Goal: Task Accomplishment & Management: Manage account settings

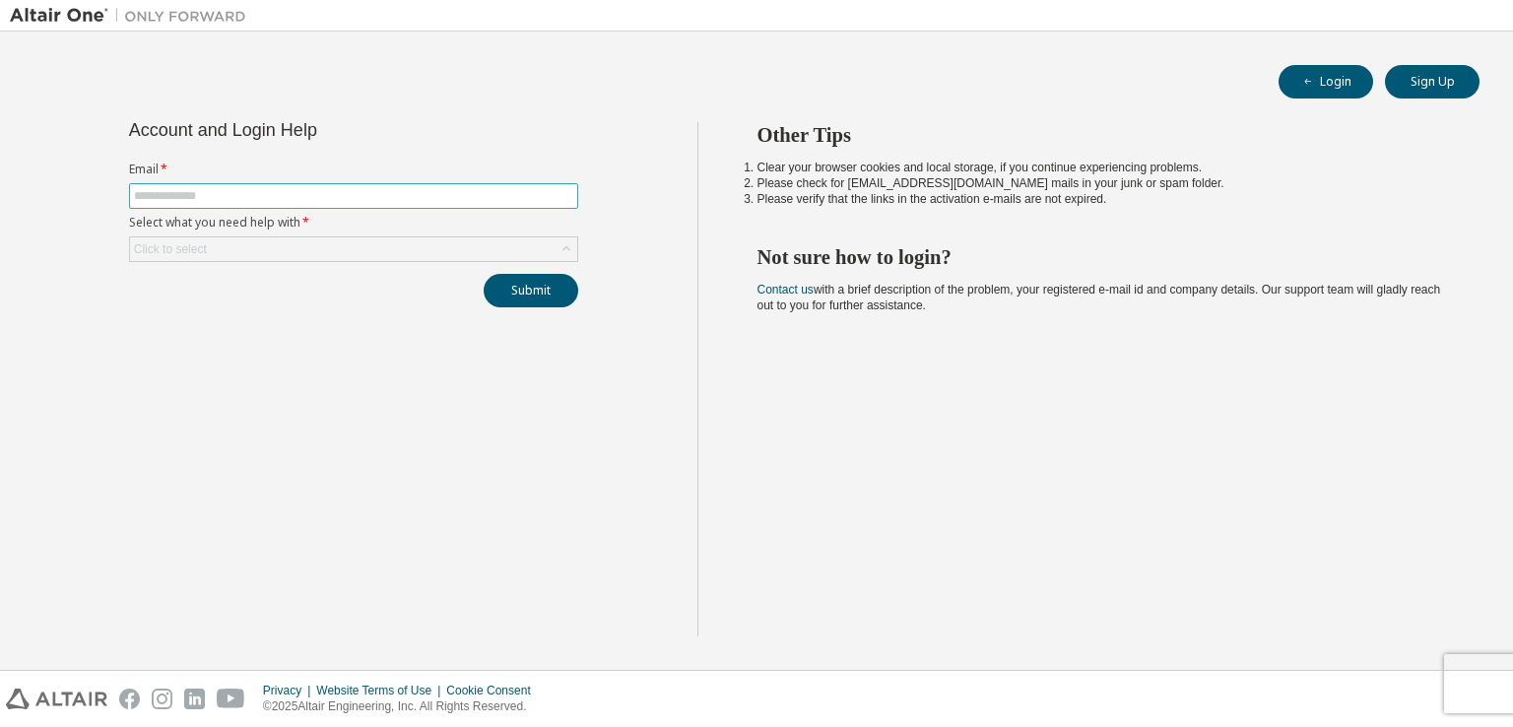
click at [384, 188] on input "text" at bounding box center [353, 196] width 439 height 16
type input "**********"
click at [316, 245] on div "Click to select" at bounding box center [353, 249] width 447 height 24
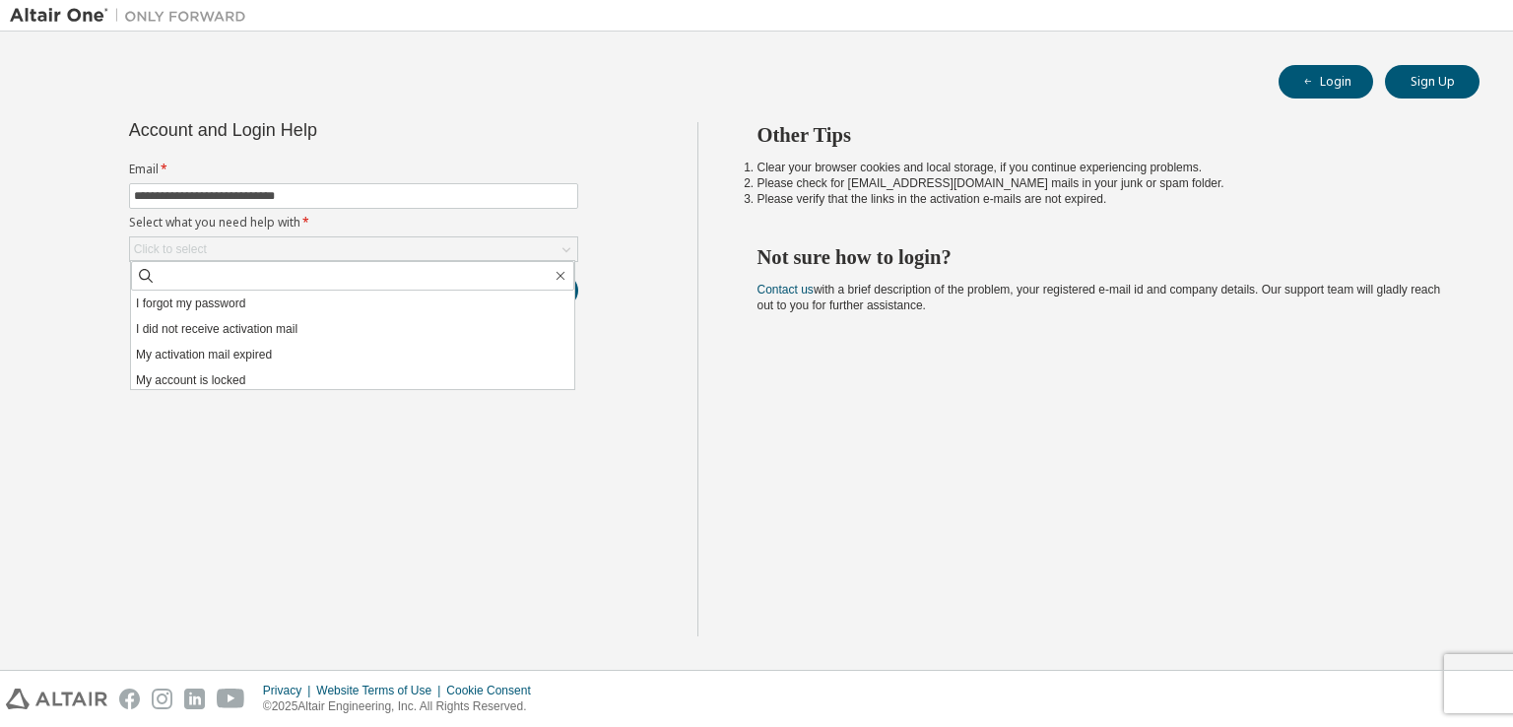
click at [344, 551] on div "**********" at bounding box center [354, 379] width 688 height 514
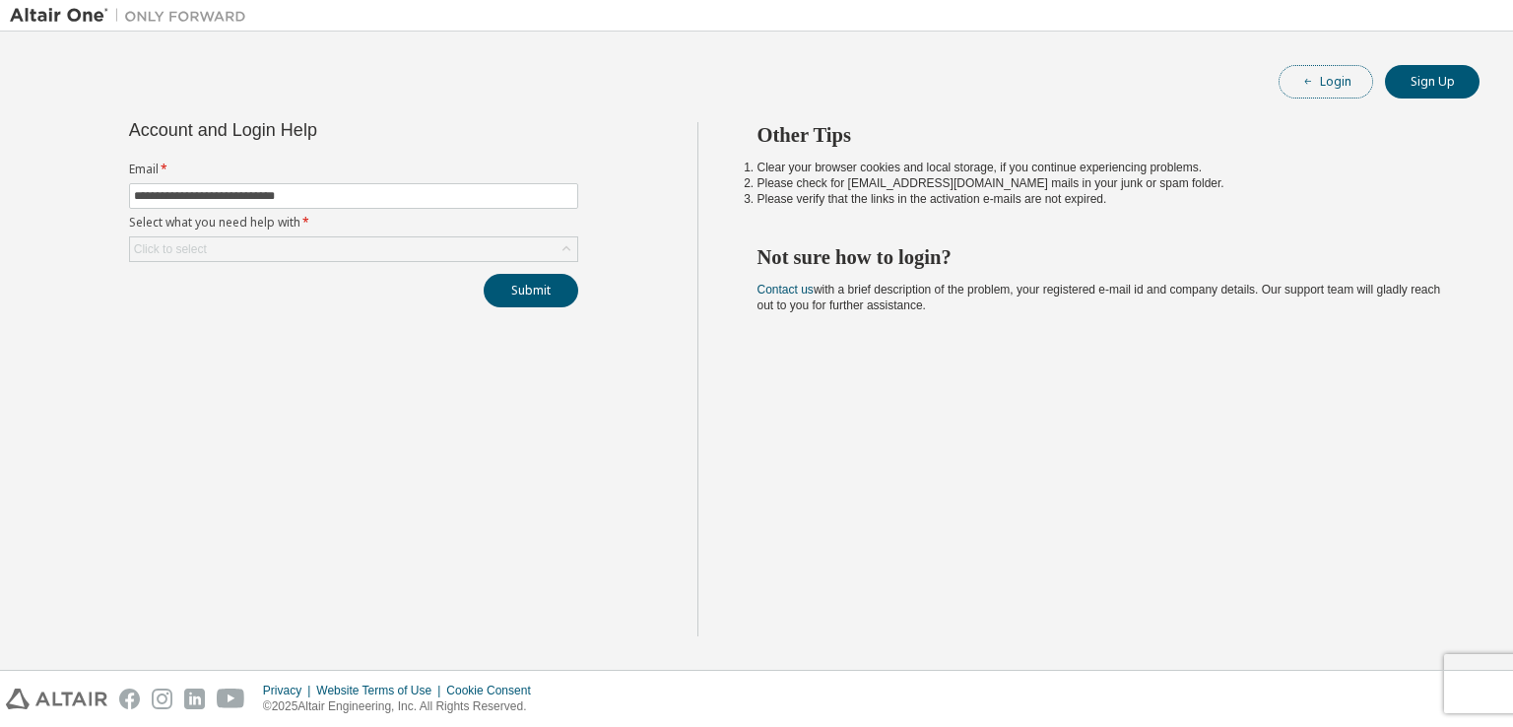
click at [1320, 76] on button "Login" at bounding box center [1326, 81] width 95 height 33
click at [549, 247] on div "Click to select" at bounding box center [353, 249] width 447 height 24
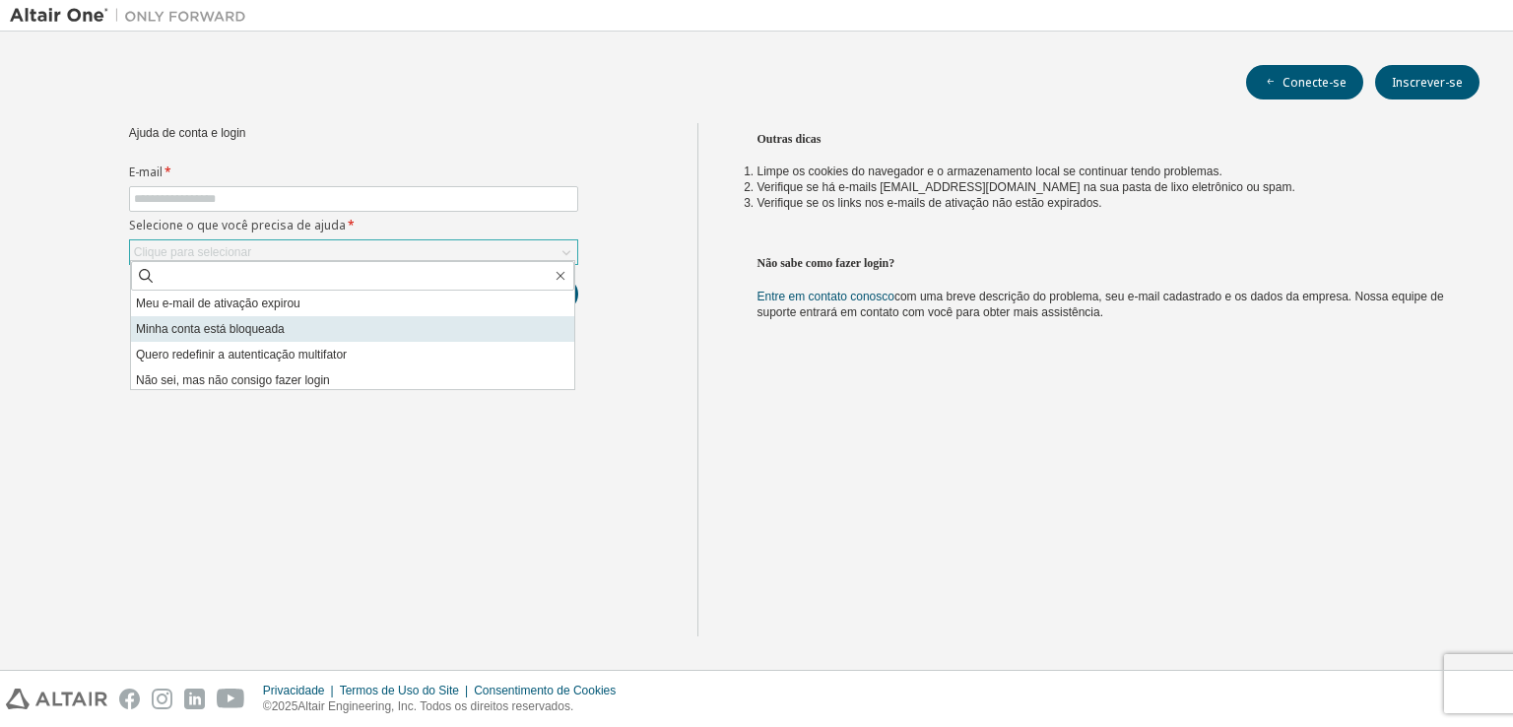
scroll to position [55, 0]
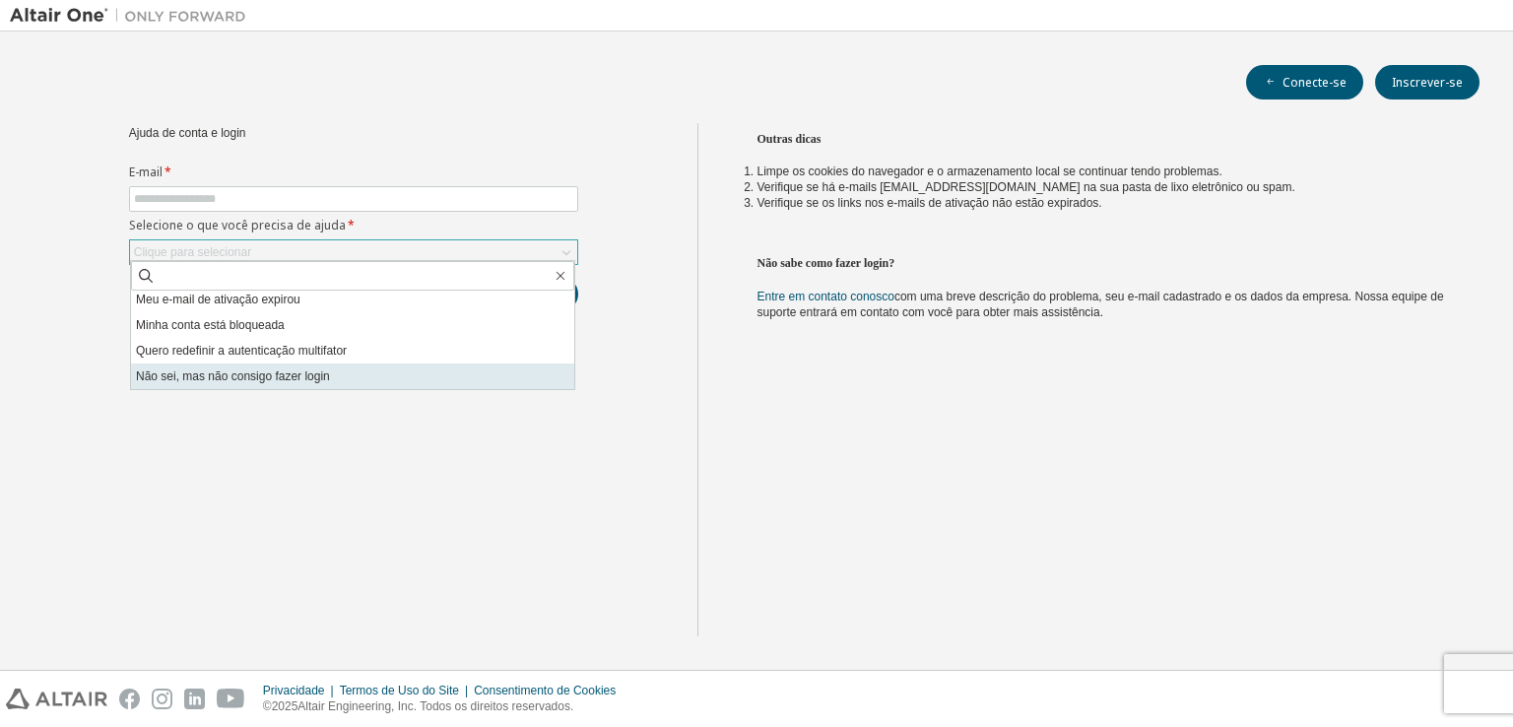
click at [433, 372] on li "Não sei, mas não consigo fazer login" at bounding box center [352, 376] width 443 height 26
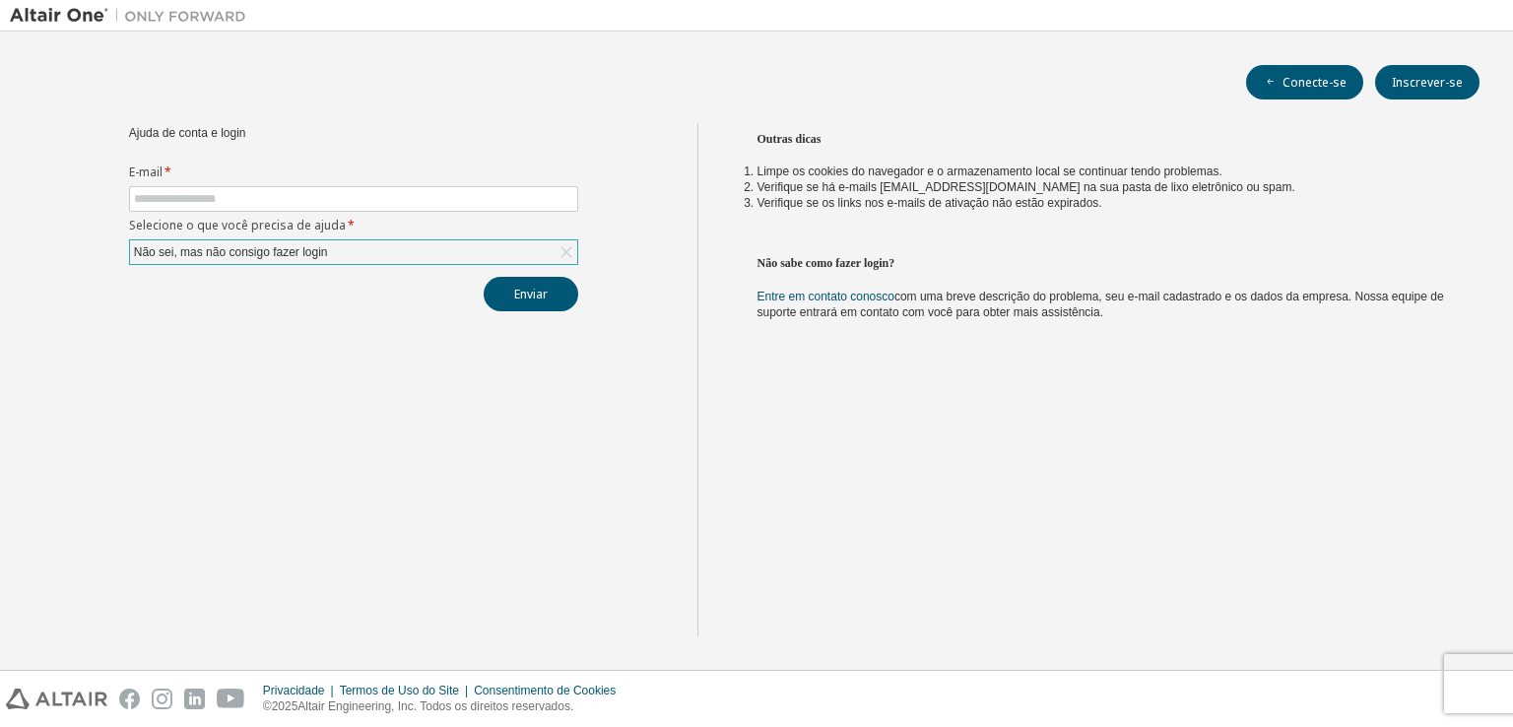
click at [429, 218] on label "Selecione o que você precisa de ajuda *" at bounding box center [353, 226] width 449 height 16
click at [443, 205] on input "text" at bounding box center [353, 199] width 439 height 16
type input "**********"
click at [514, 289] on font "Enviar" at bounding box center [530, 294] width 33 height 17
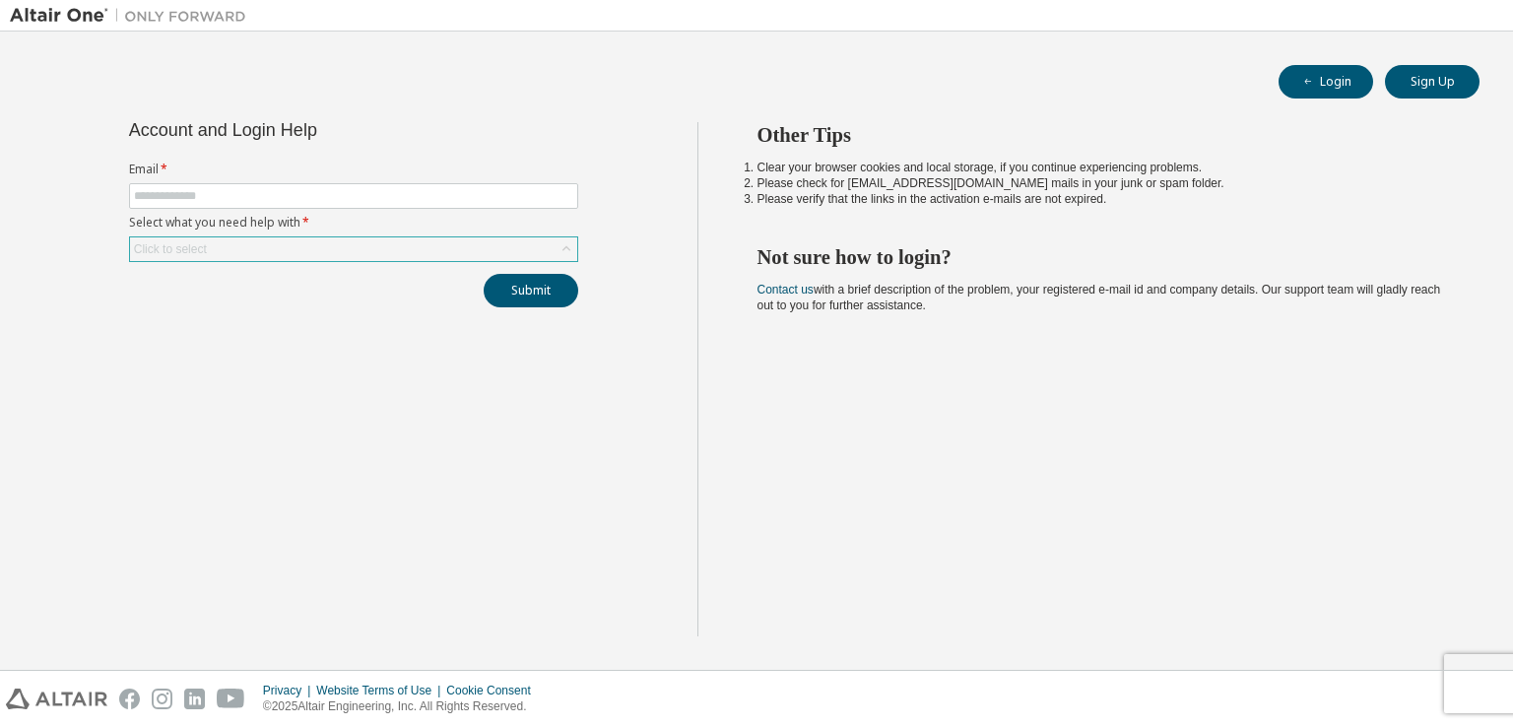
click at [525, 247] on div "Click to select" at bounding box center [353, 249] width 447 height 24
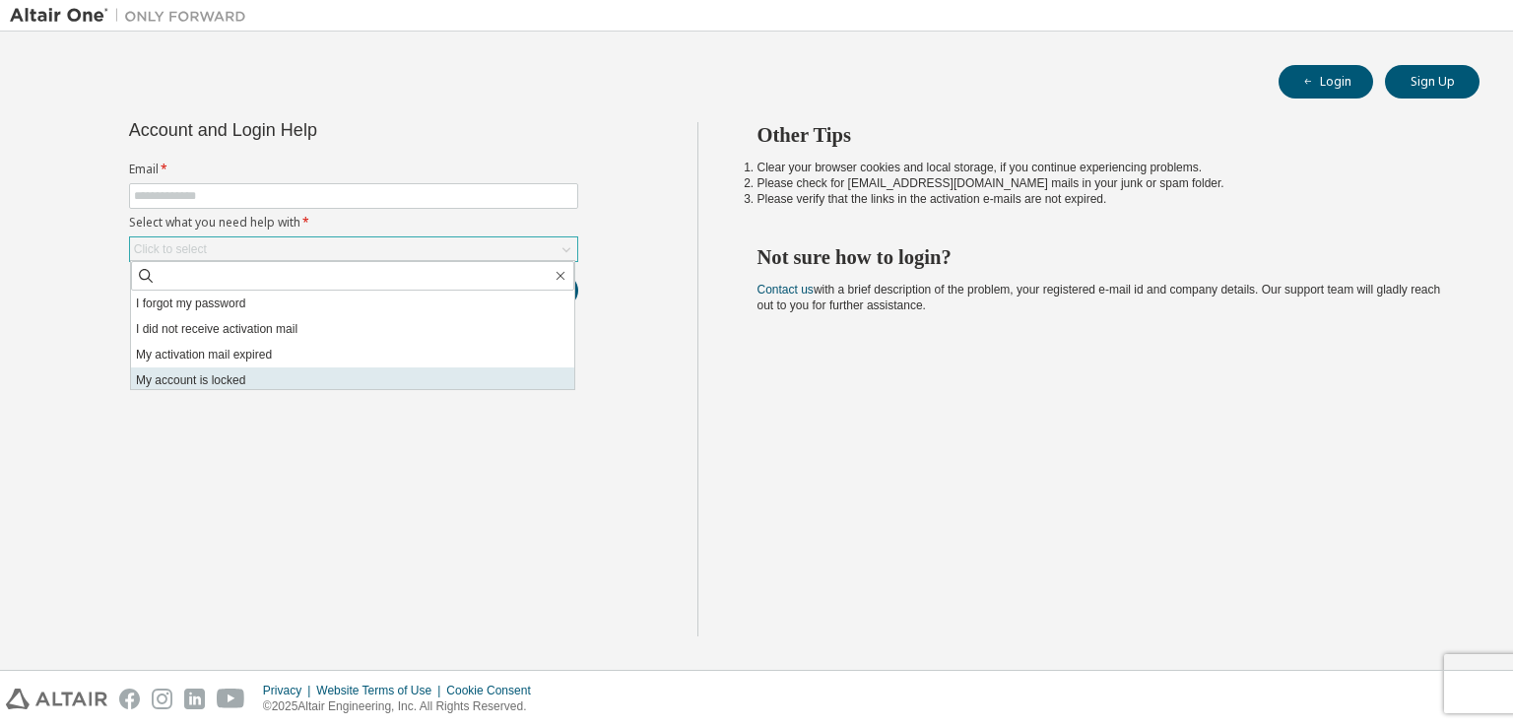
scroll to position [55, 0]
click at [428, 380] on li "I don't know but can't login" at bounding box center [352, 376] width 443 height 26
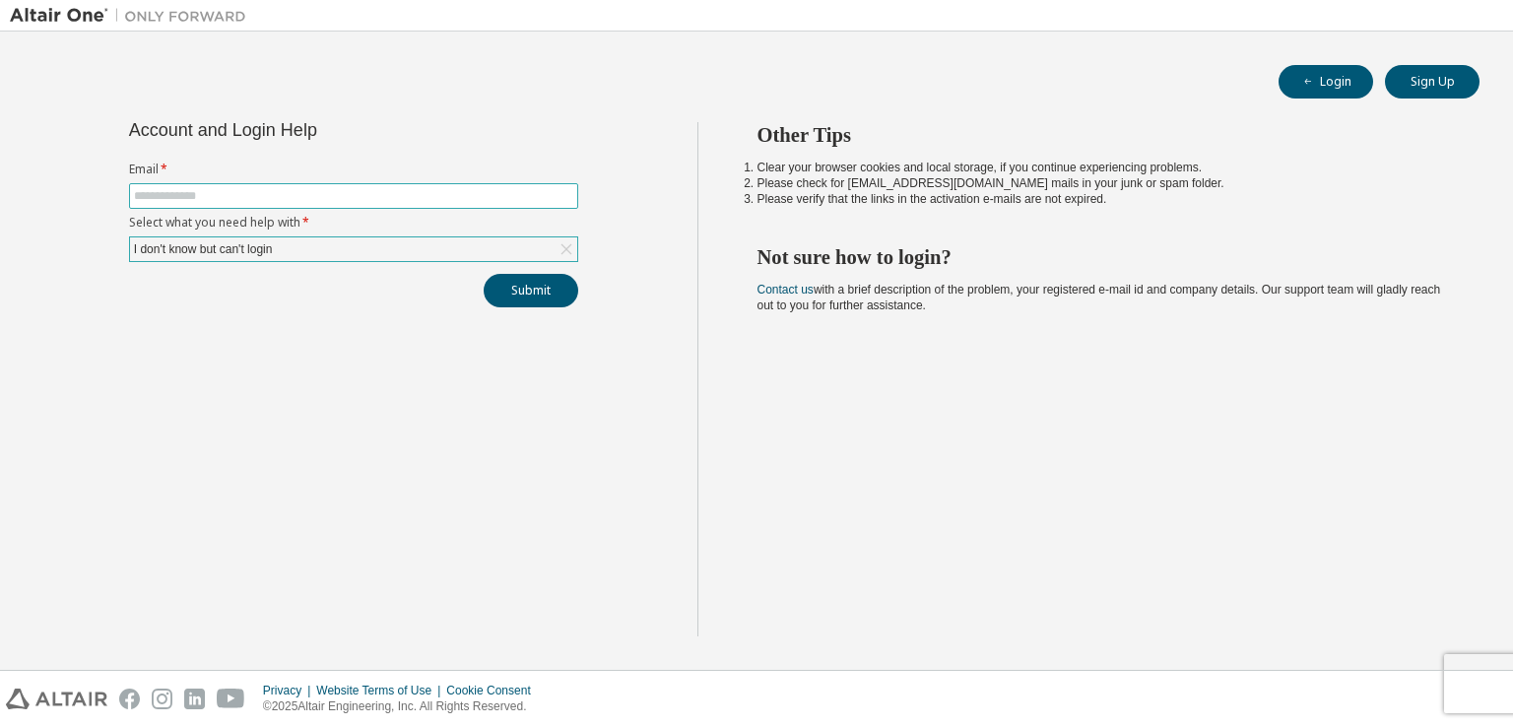
click at [481, 195] on input "text" at bounding box center [353, 196] width 439 height 16
click at [1340, 94] on button "Login" at bounding box center [1326, 81] width 95 height 33
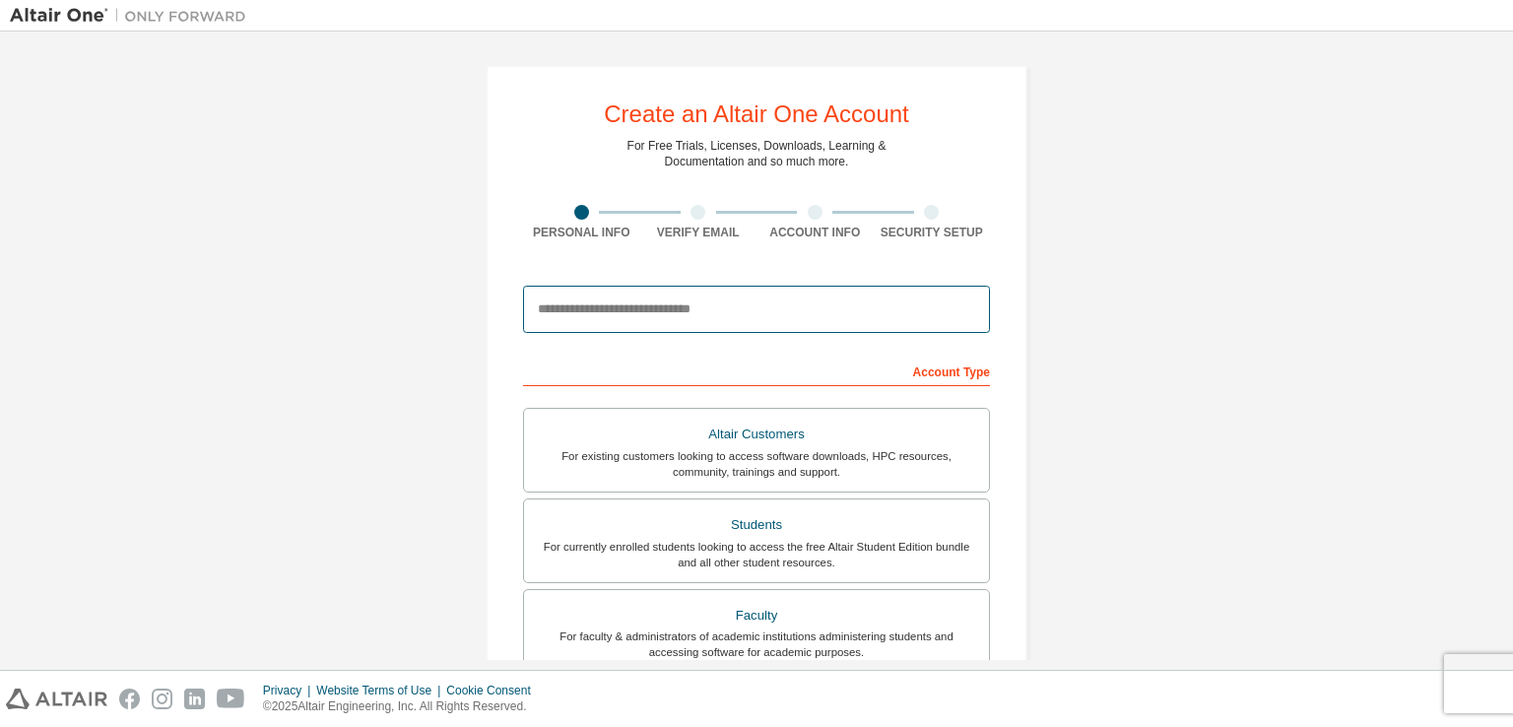
click at [693, 314] on input "email" at bounding box center [756, 309] width 467 height 47
type input "**********"
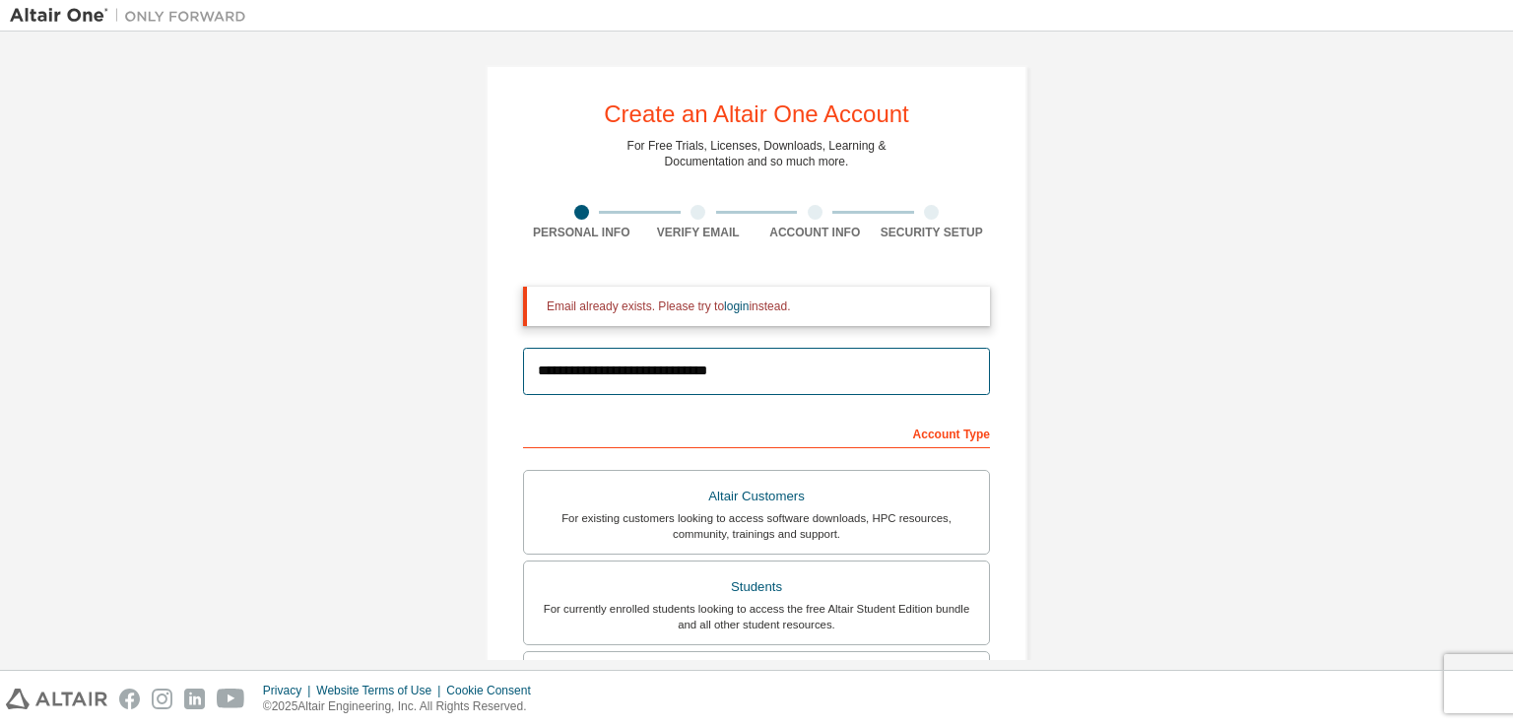
click at [810, 368] on input "**********" at bounding box center [756, 371] width 467 height 47
click at [758, 350] on input "**********" at bounding box center [756, 371] width 467 height 47
click at [764, 289] on div "Email already exists. Please try to login instead." at bounding box center [756, 306] width 467 height 39
click at [1254, 175] on div "**********" at bounding box center [756, 594] width 1493 height 1106
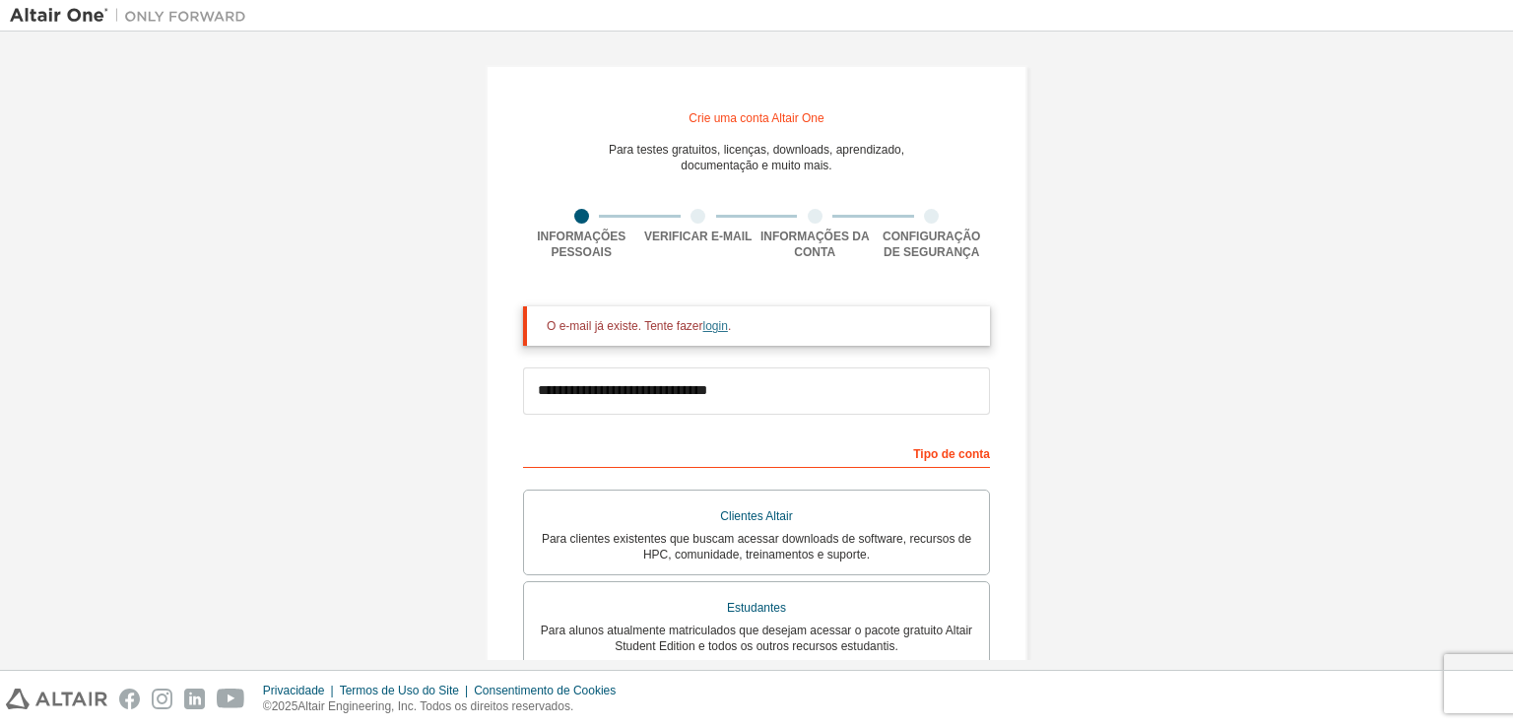
click at [708, 325] on font "login" at bounding box center [715, 326] width 25 height 14
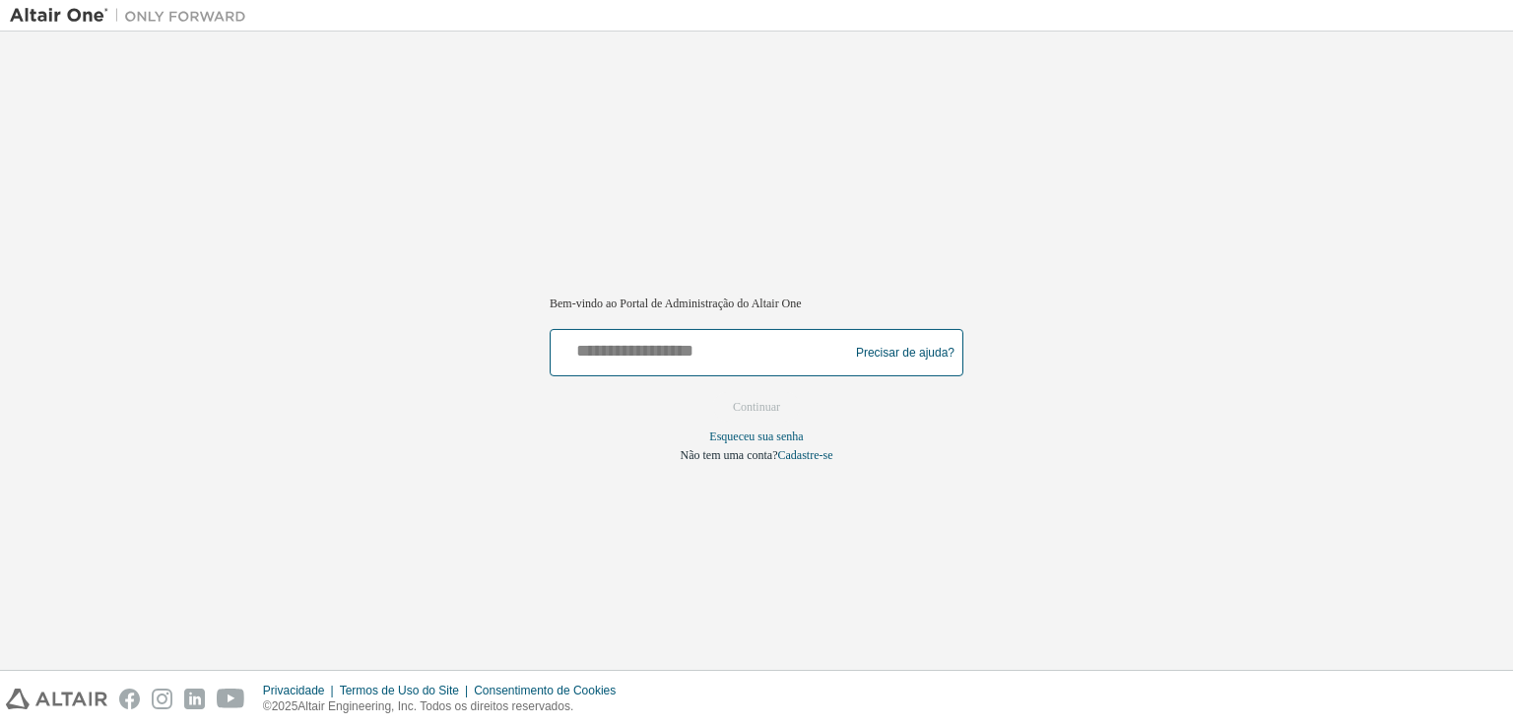
click at [703, 354] on input "text" at bounding box center [703, 348] width 288 height 29
type input "**********"
click at [691, 345] on input "**********" at bounding box center [703, 348] width 288 height 29
click at [898, 358] on font "Precisar de ajuda?" at bounding box center [905, 353] width 99 height 14
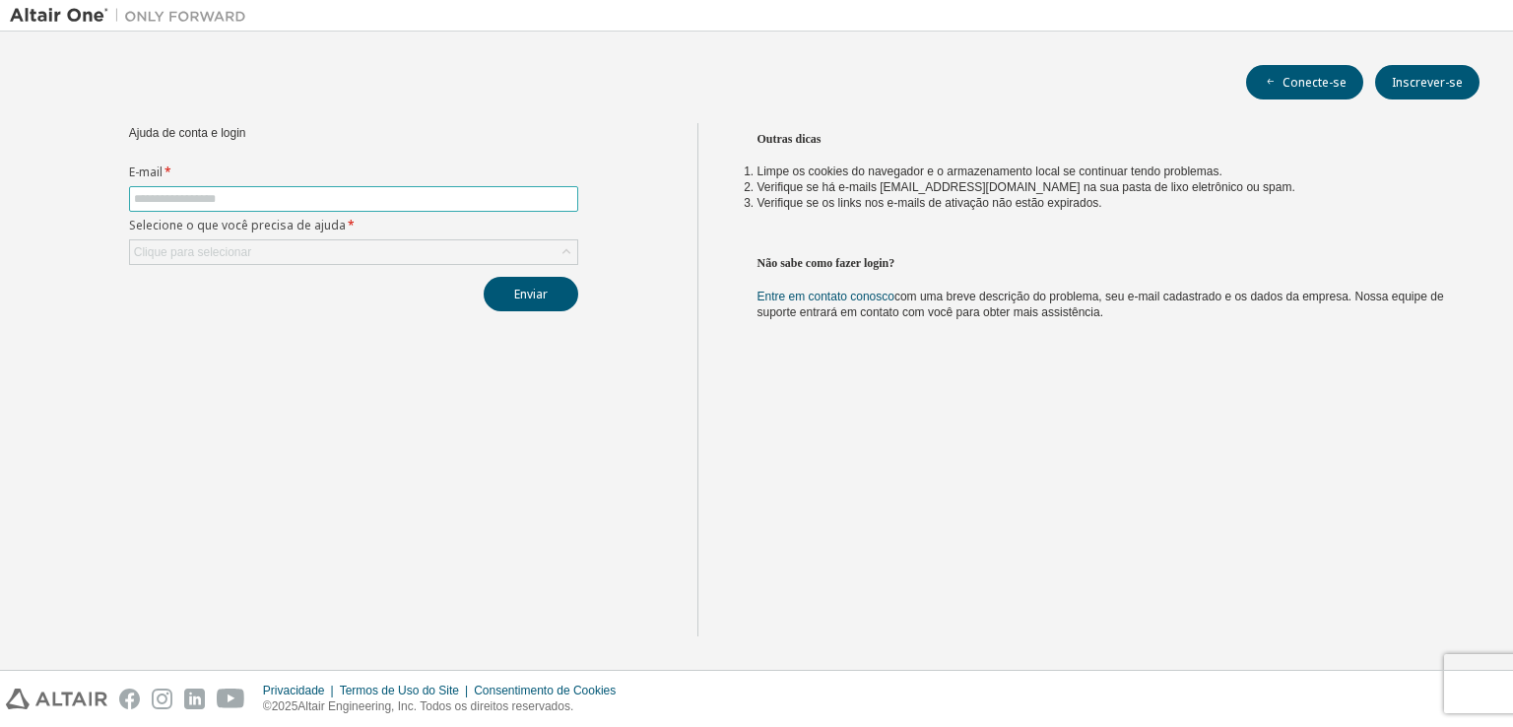
click at [383, 209] on span at bounding box center [353, 199] width 449 height 26
click at [382, 207] on span at bounding box center [353, 199] width 449 height 26
click at [370, 206] on input "text" at bounding box center [353, 199] width 439 height 16
type input "**********"
click at [428, 245] on div "Clique para selecionar" at bounding box center [353, 252] width 447 height 24
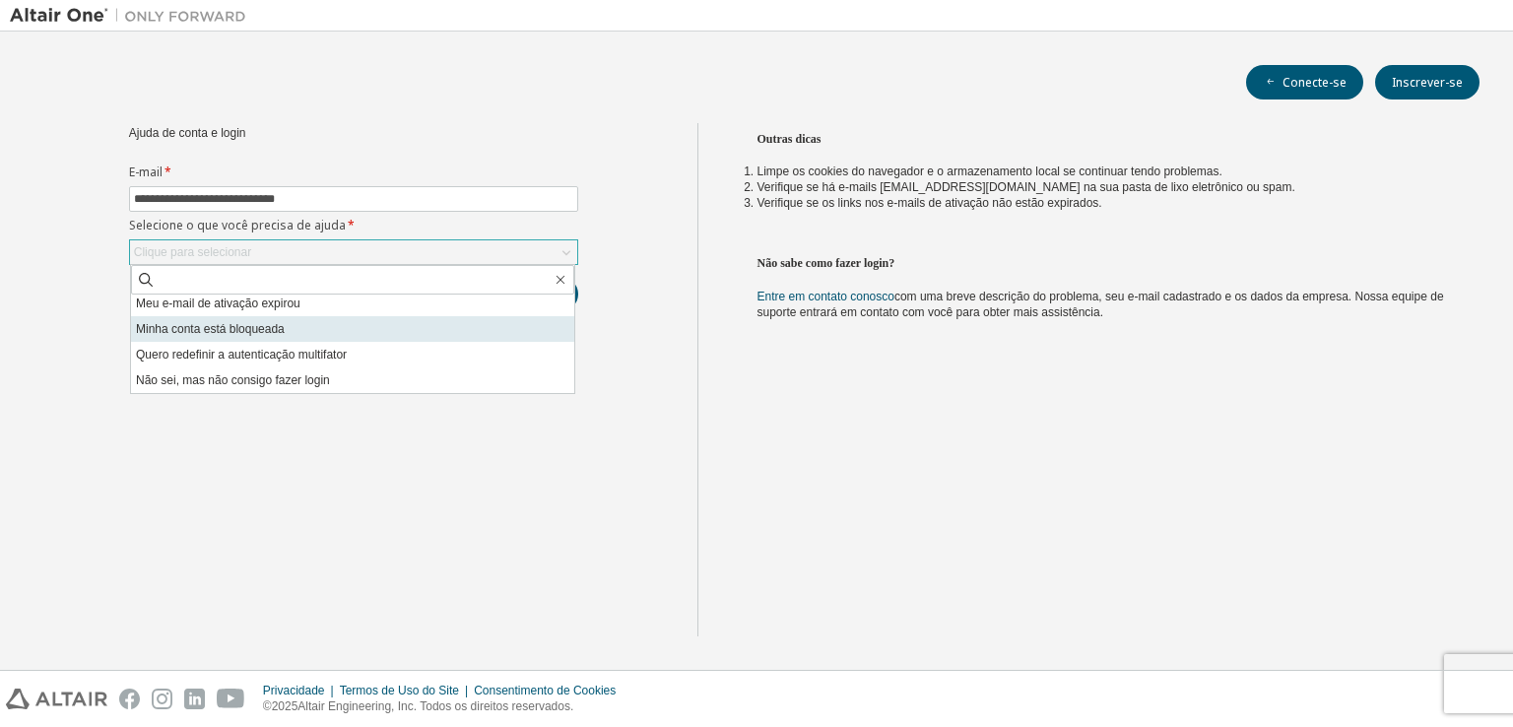
scroll to position [54, 0]
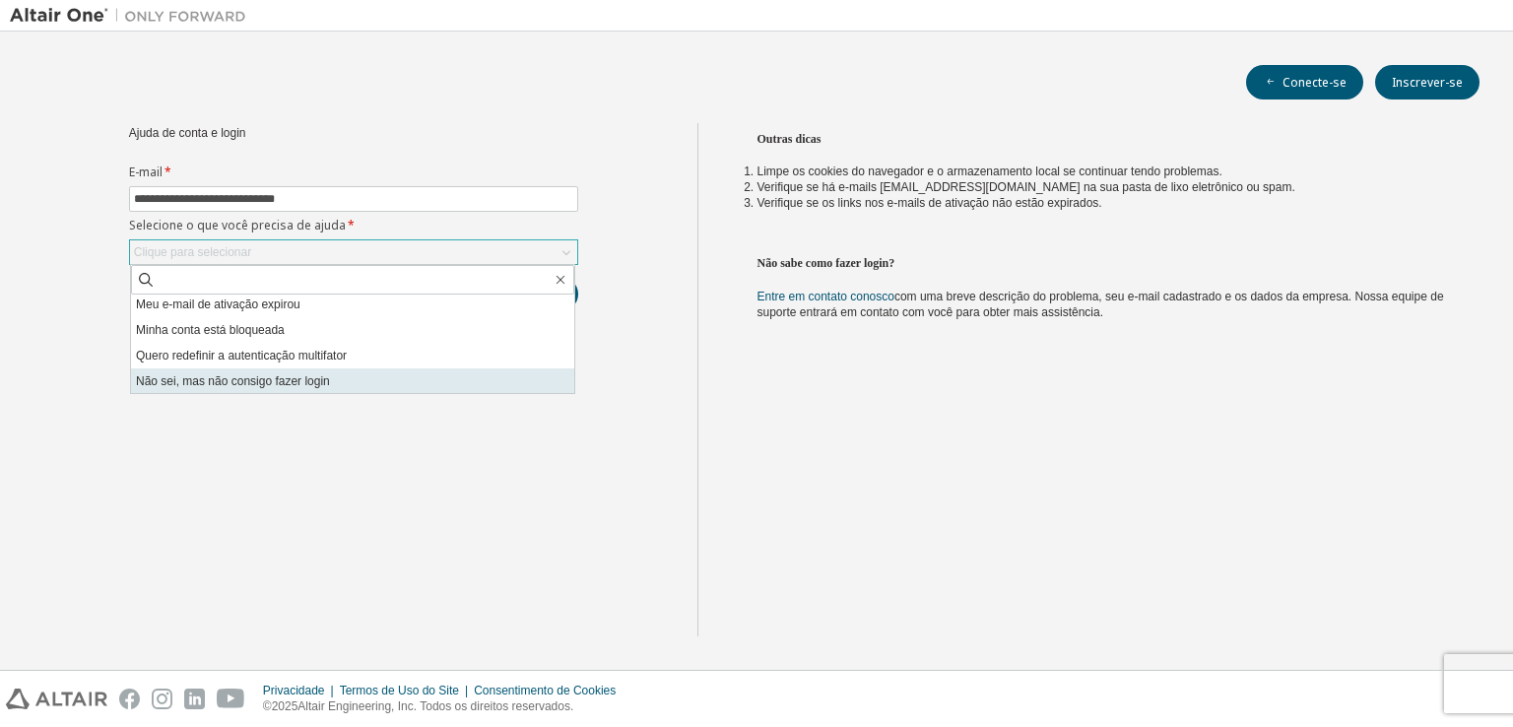
click at [382, 378] on li "Não sei, mas não consigo fazer login" at bounding box center [352, 381] width 443 height 26
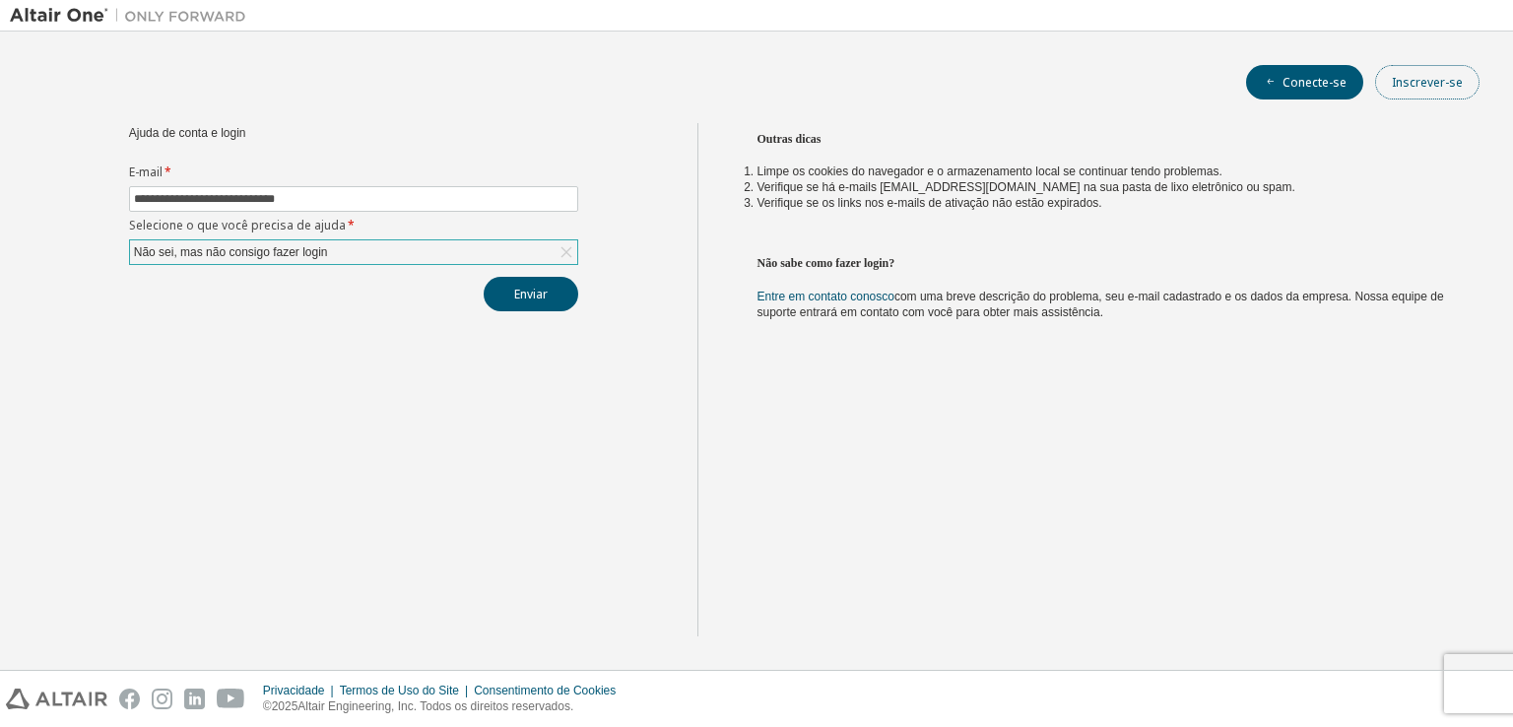
click at [1448, 79] on font "Inscrever-se" at bounding box center [1427, 82] width 71 height 17
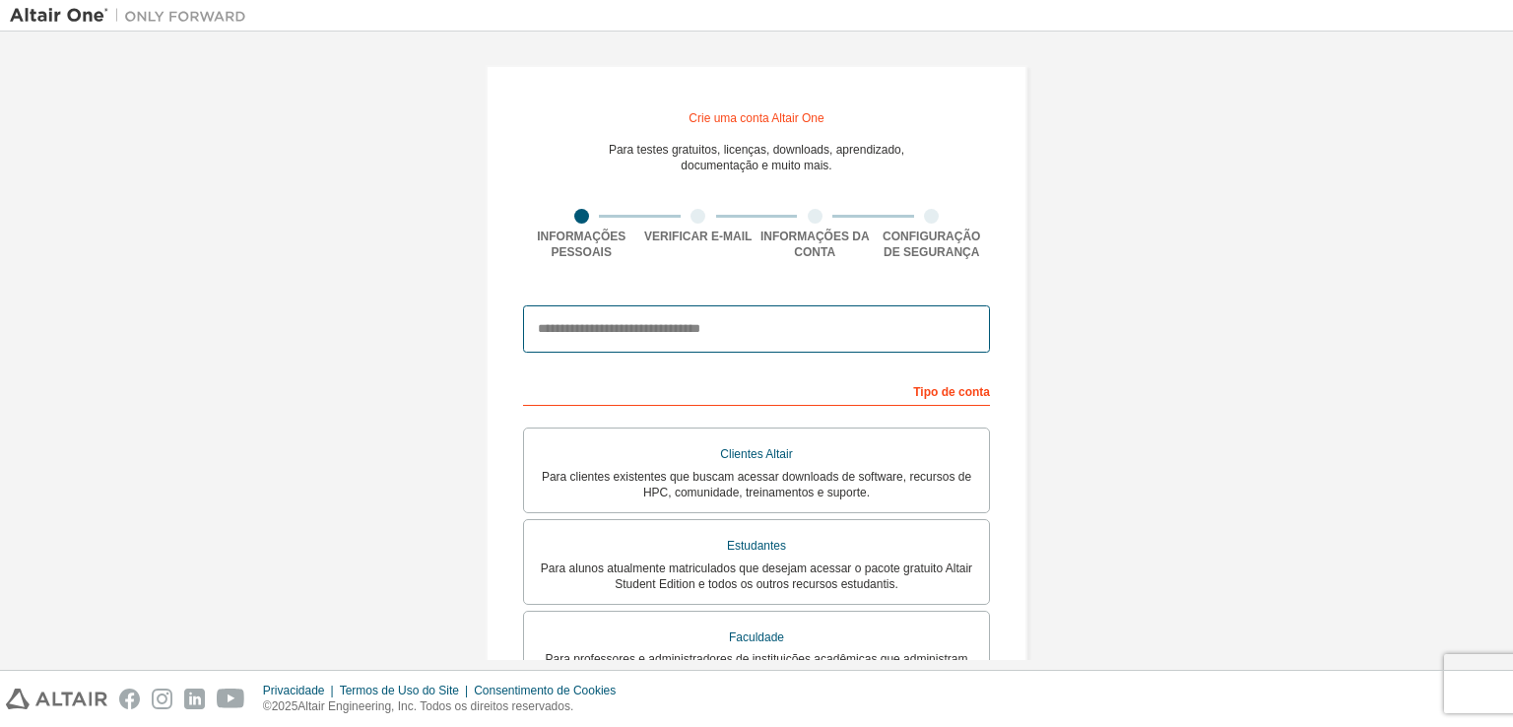
click at [803, 313] on input "email" at bounding box center [756, 328] width 467 height 47
type input "**********"
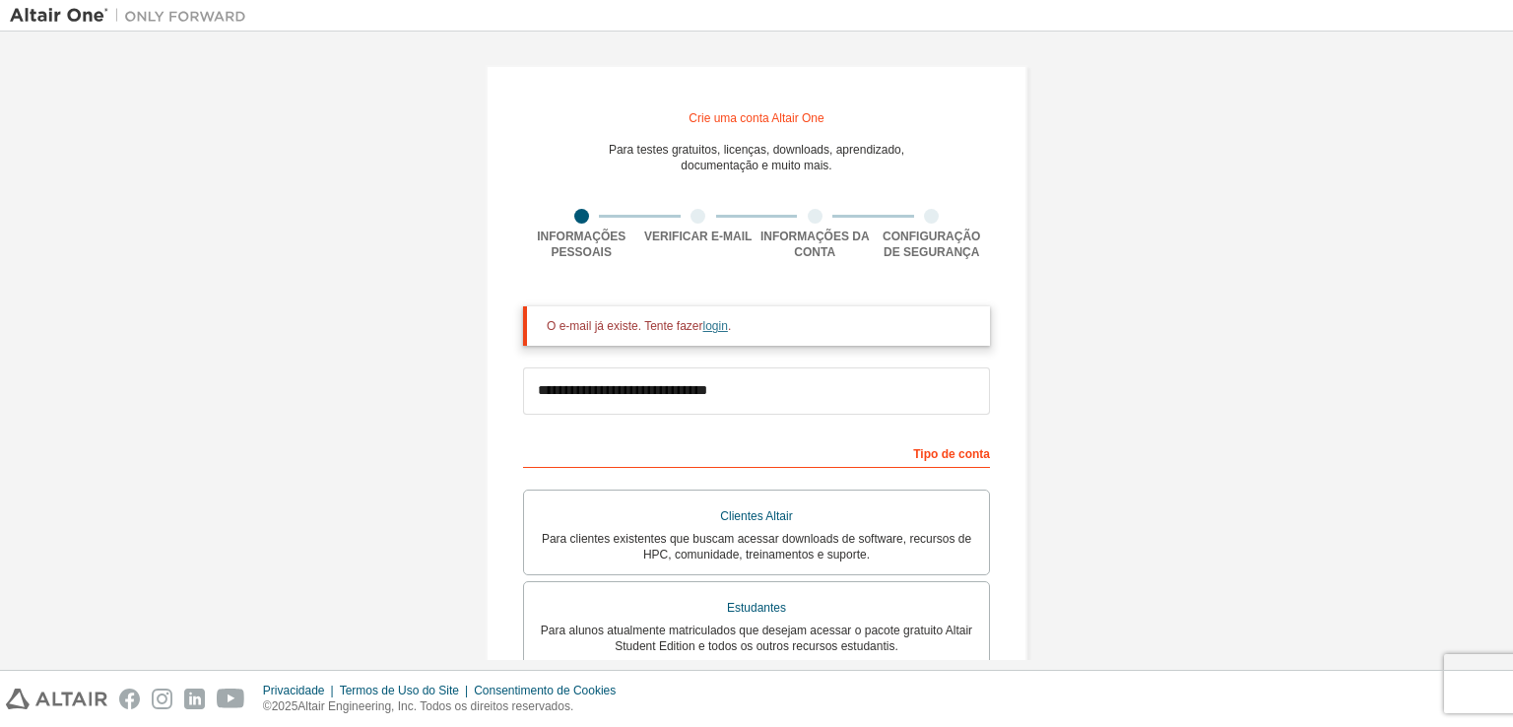
click at [718, 331] on font "login" at bounding box center [715, 326] width 25 height 14
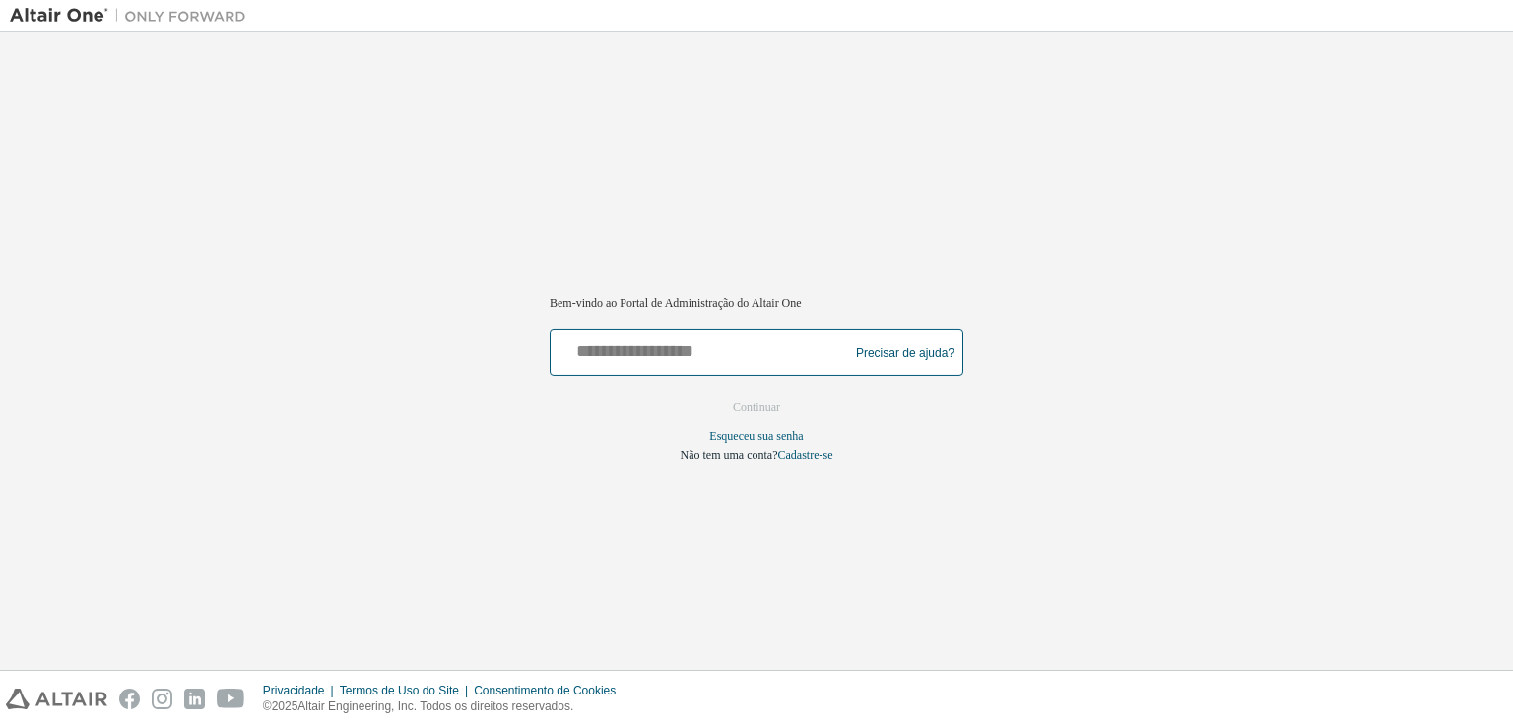
click at [697, 356] on input "text" at bounding box center [703, 348] width 288 height 29
type input "**********"
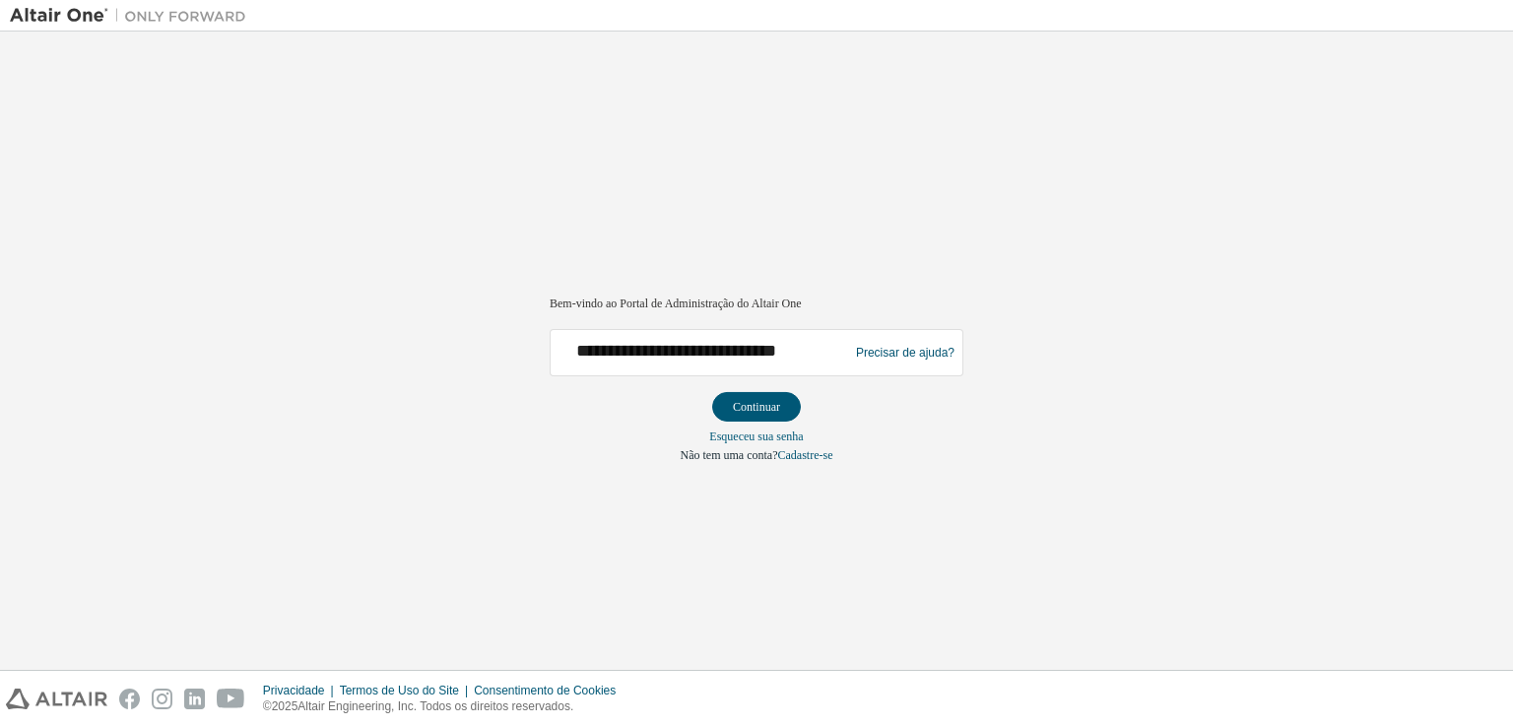
click at [726, 371] on div "**********" at bounding box center [703, 352] width 288 height 37
click at [768, 402] on font "Continuar" at bounding box center [756, 407] width 47 height 14
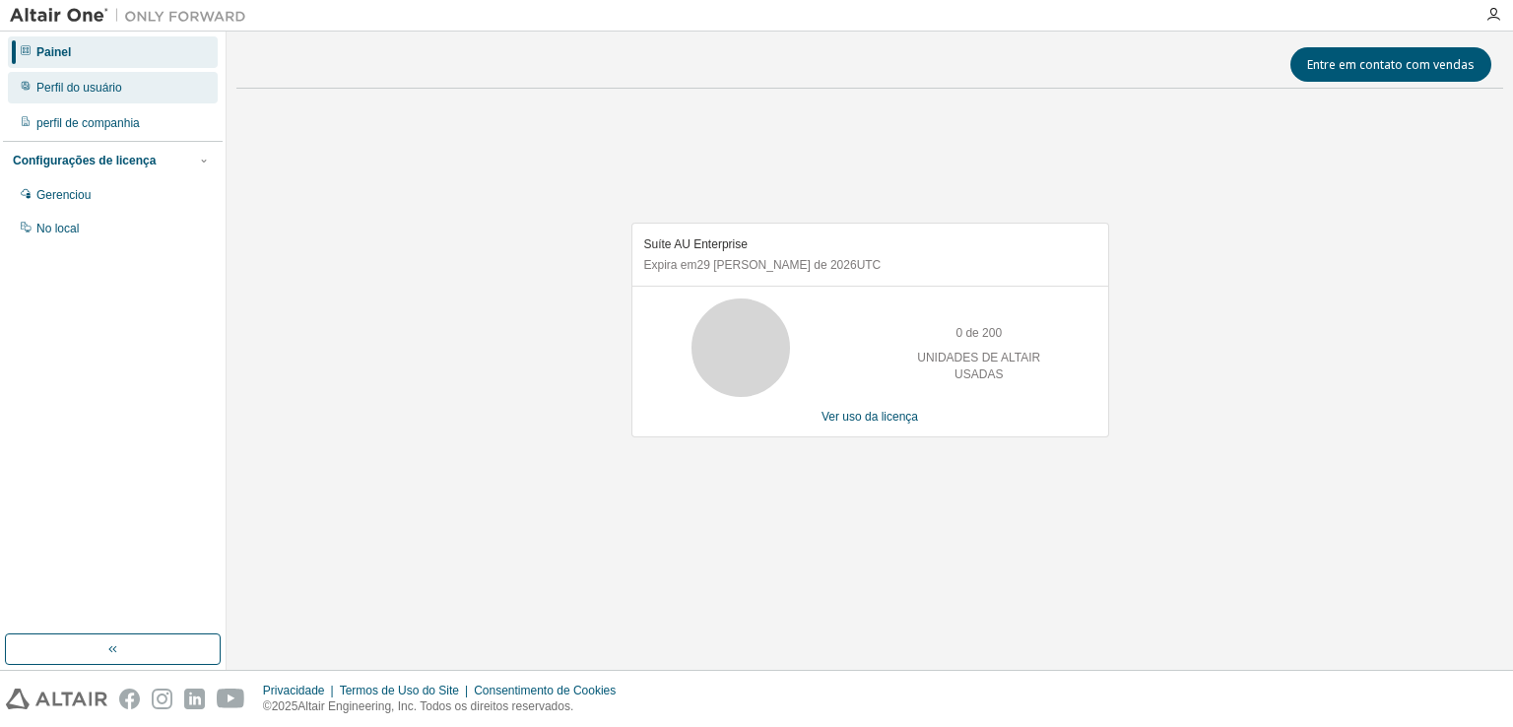
click at [156, 94] on div "Perfil do usuário" at bounding box center [113, 88] width 210 height 32
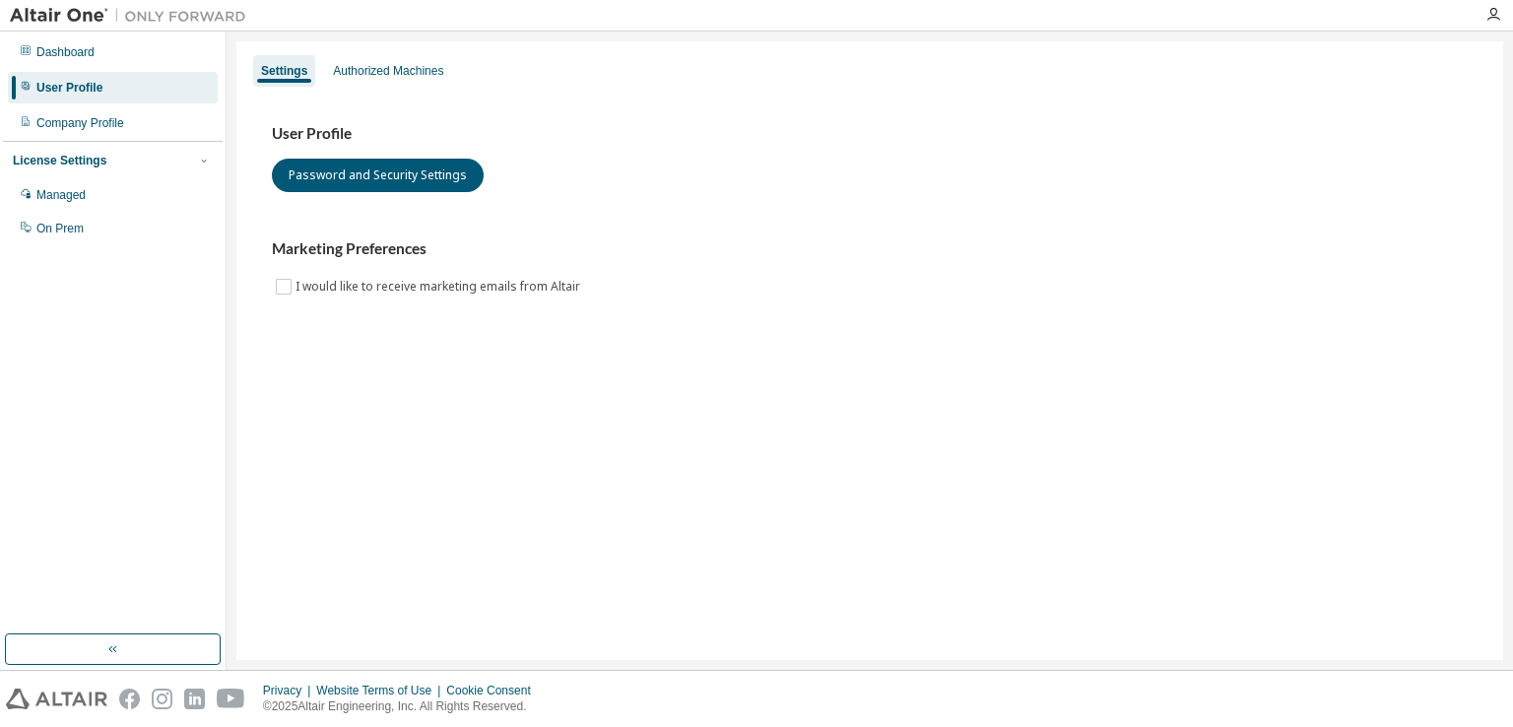
click at [977, 101] on div "User Profile Password and Security Settings Marketing Preferences I would like …" at bounding box center [869, 223] width 1243 height 269
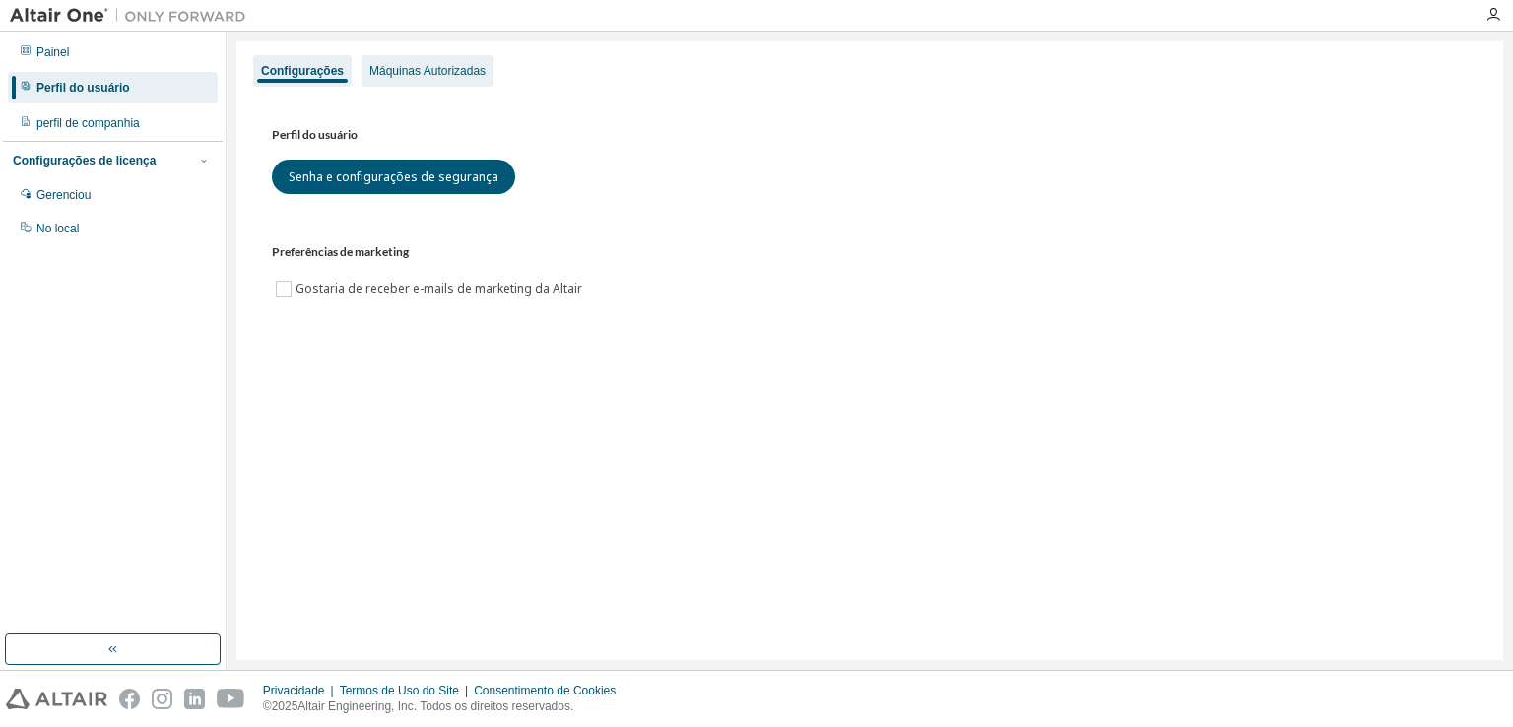
click at [433, 71] on font "Máquinas Autorizadas" at bounding box center [427, 71] width 116 height 14
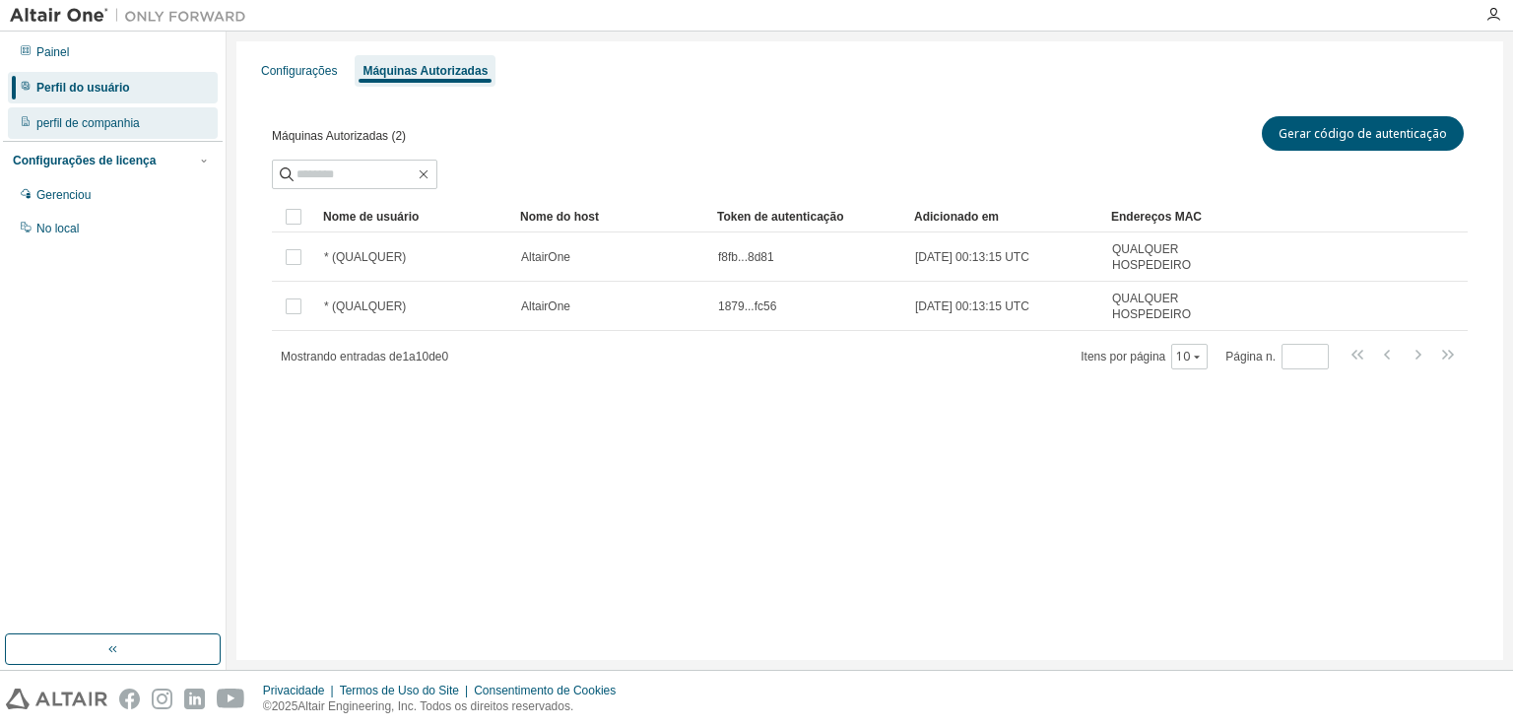
click at [112, 131] on div "perfil de companhia" at bounding box center [113, 123] width 210 height 32
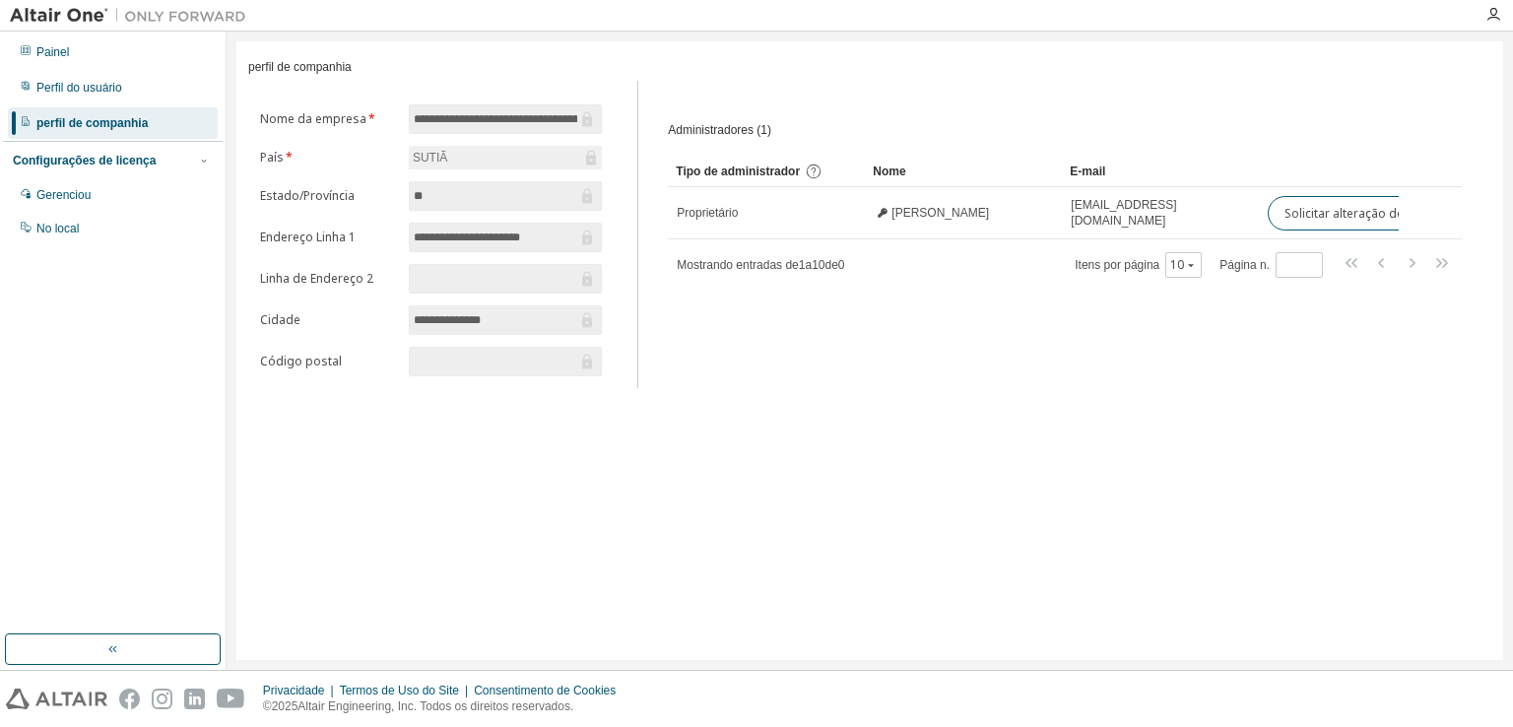
click at [453, 165] on div "SUTIÃ" at bounding box center [505, 158] width 193 height 24
click at [418, 156] on font "SUTIÃ" at bounding box center [430, 158] width 34 height 14
drag, startPoint x: 420, startPoint y: 158, endPoint x: 464, endPoint y: 161, distance: 44.4
click at [464, 161] on div "SUTIÃ" at bounding box center [505, 158] width 193 height 24
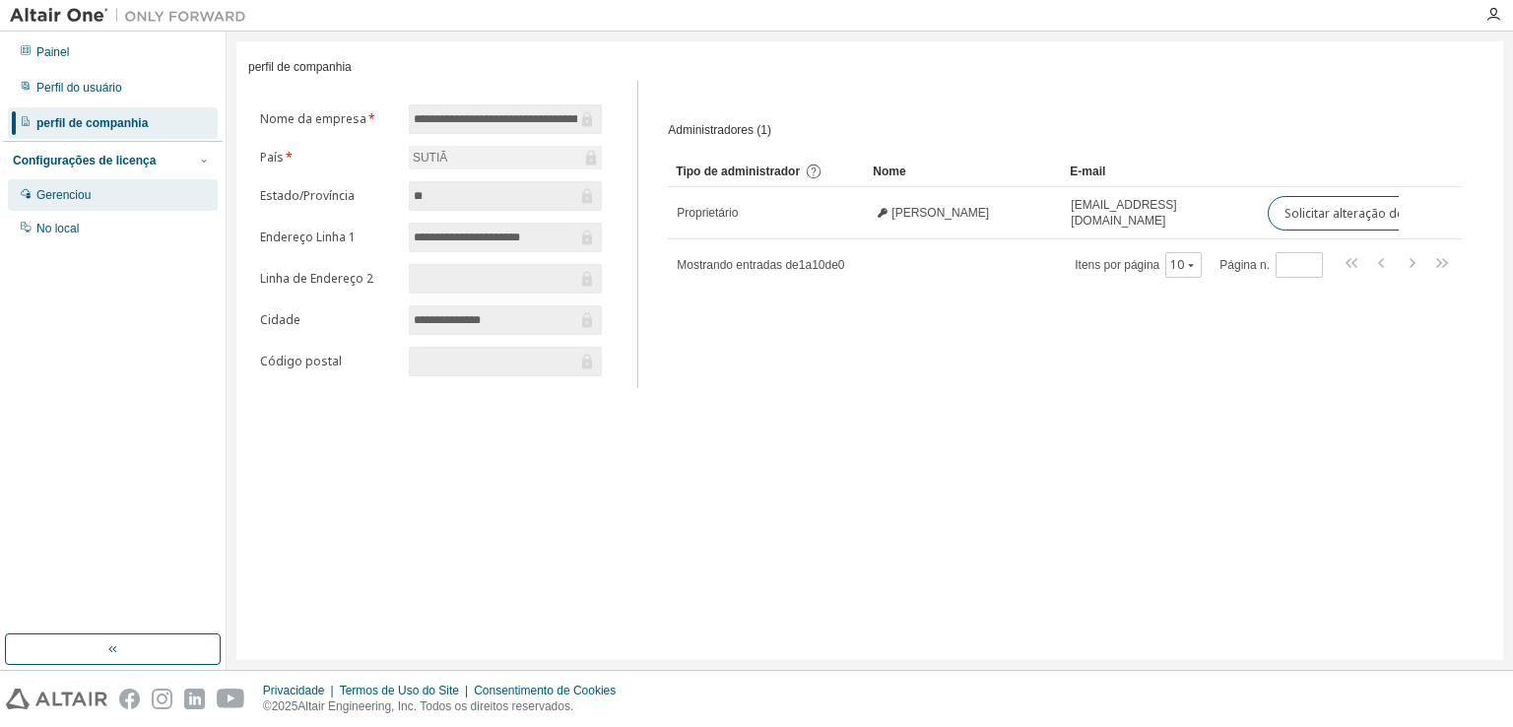
click at [107, 194] on div "Gerenciou" at bounding box center [113, 195] width 210 height 32
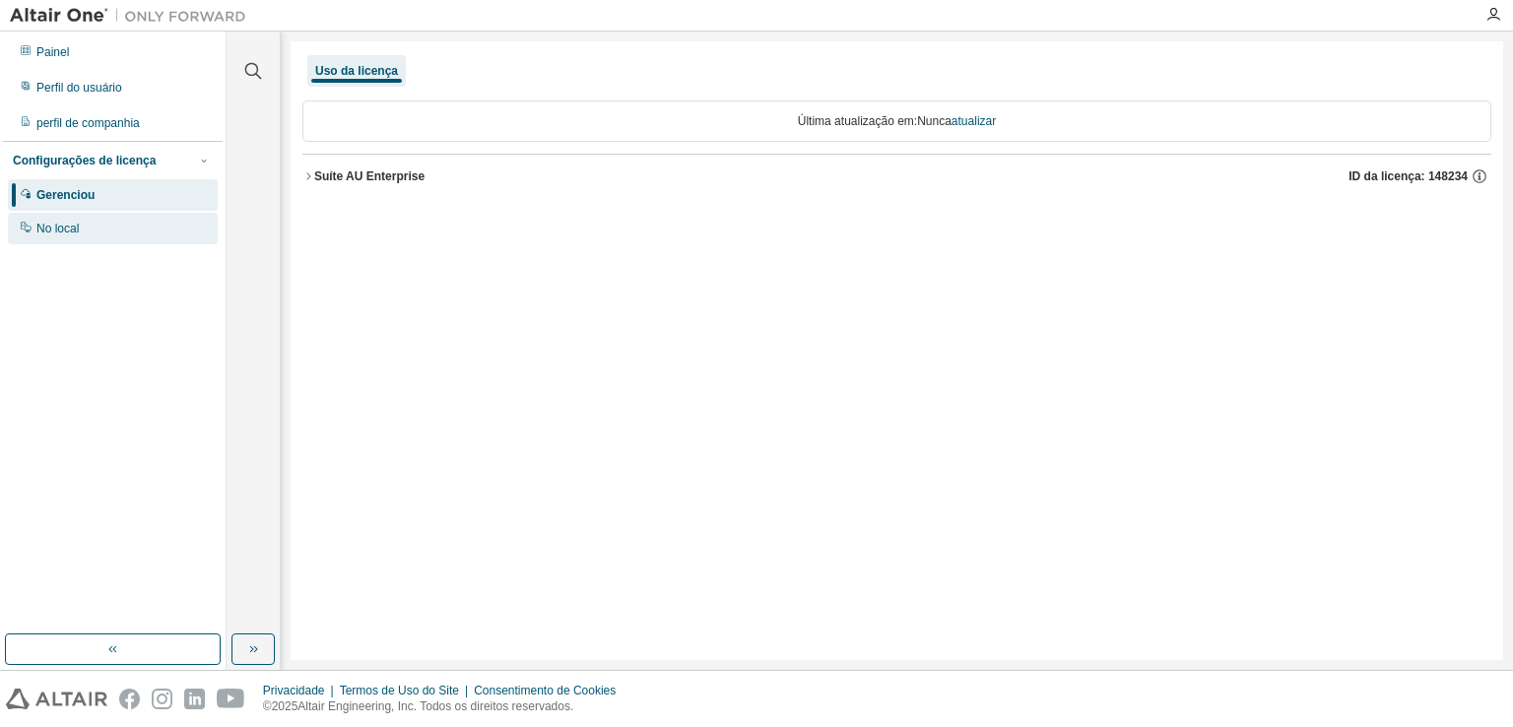
click at [132, 237] on div "No local" at bounding box center [113, 229] width 210 height 32
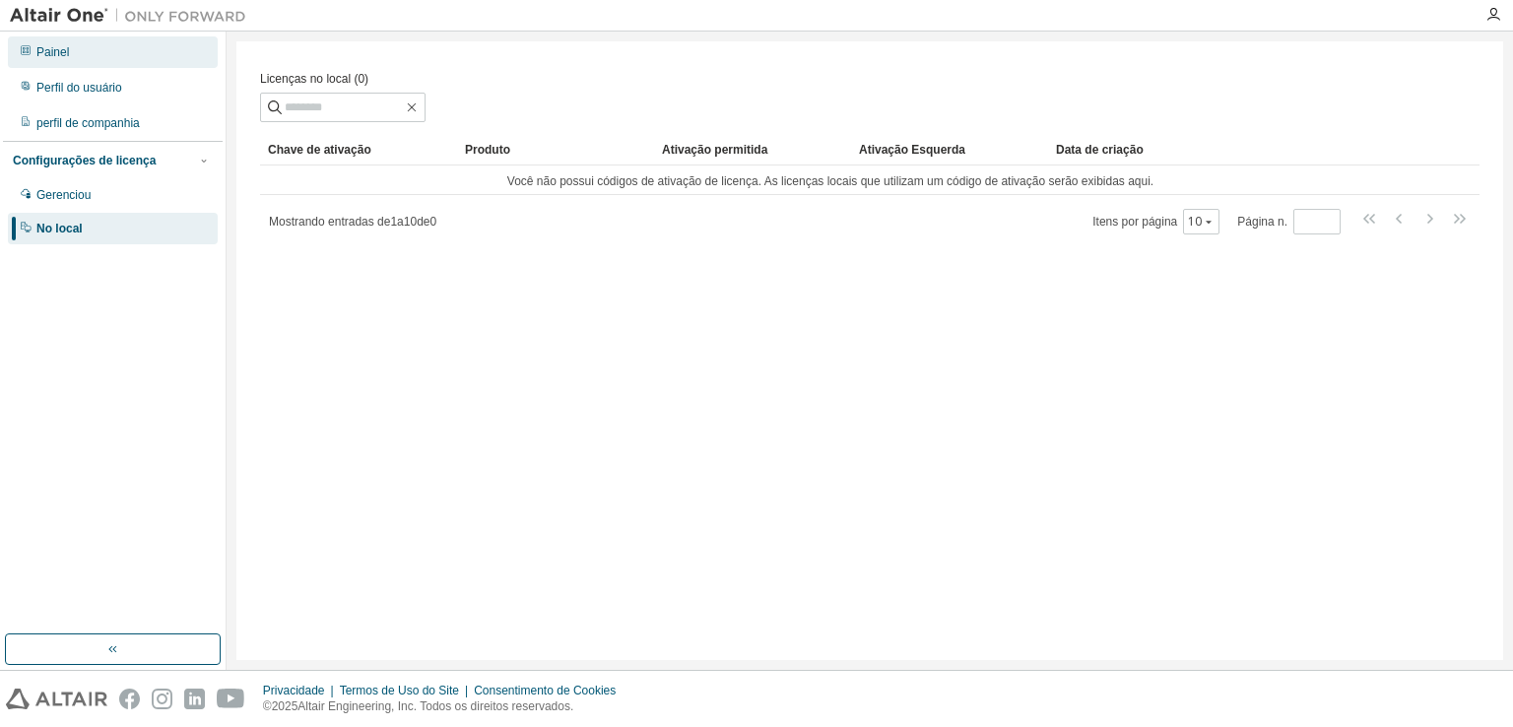
click at [67, 46] on div "Painel" at bounding box center [113, 52] width 210 height 32
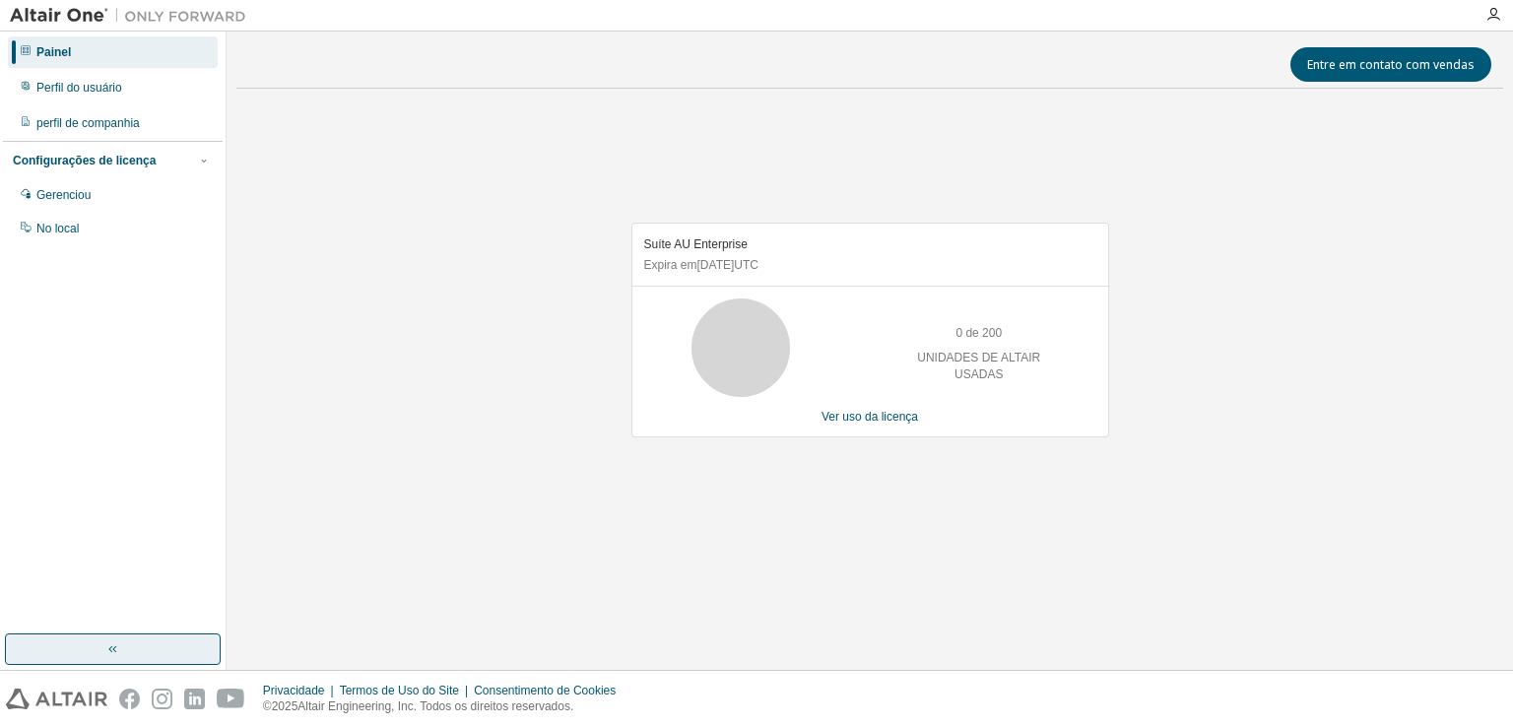
click at [166, 648] on button "button" at bounding box center [113, 649] width 216 height 32
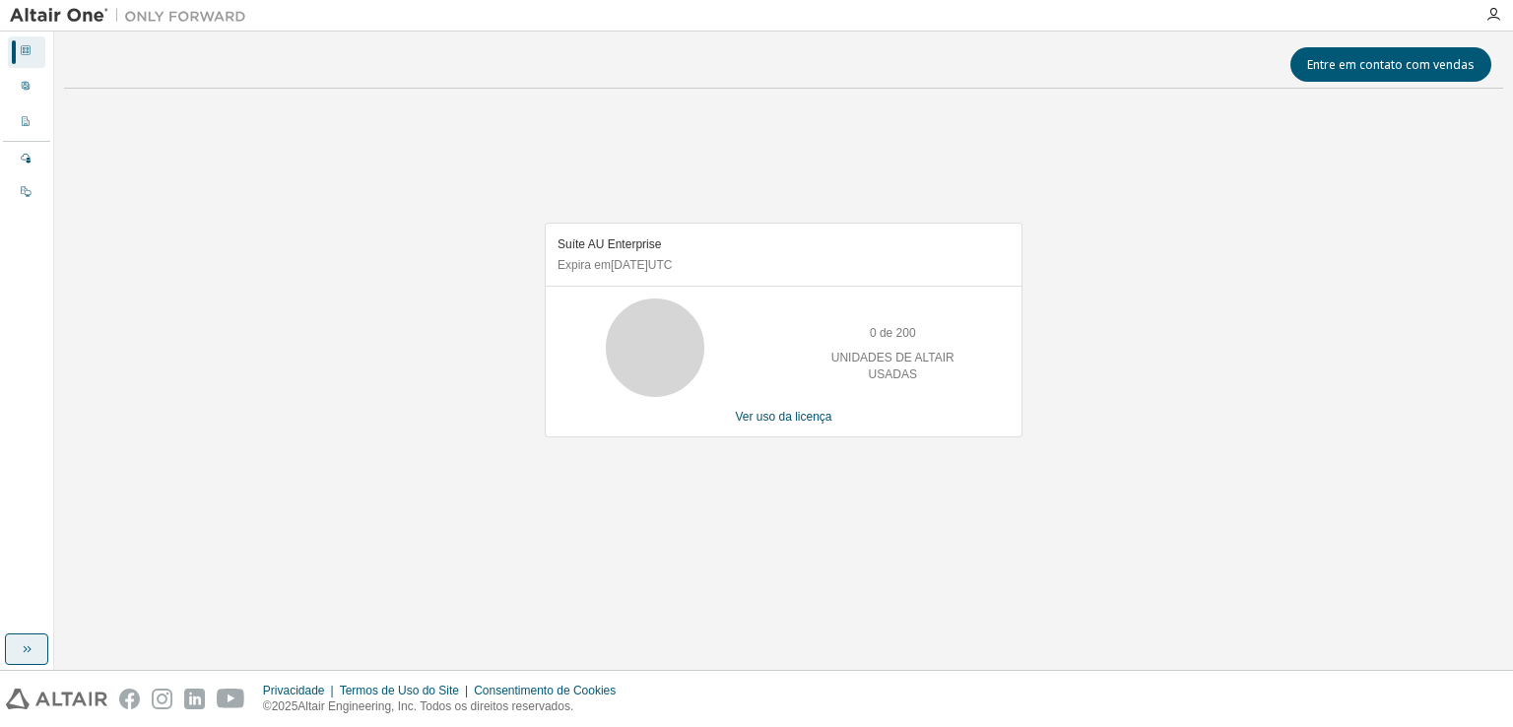
click at [33, 649] on icon "button" at bounding box center [27, 649] width 16 height 16
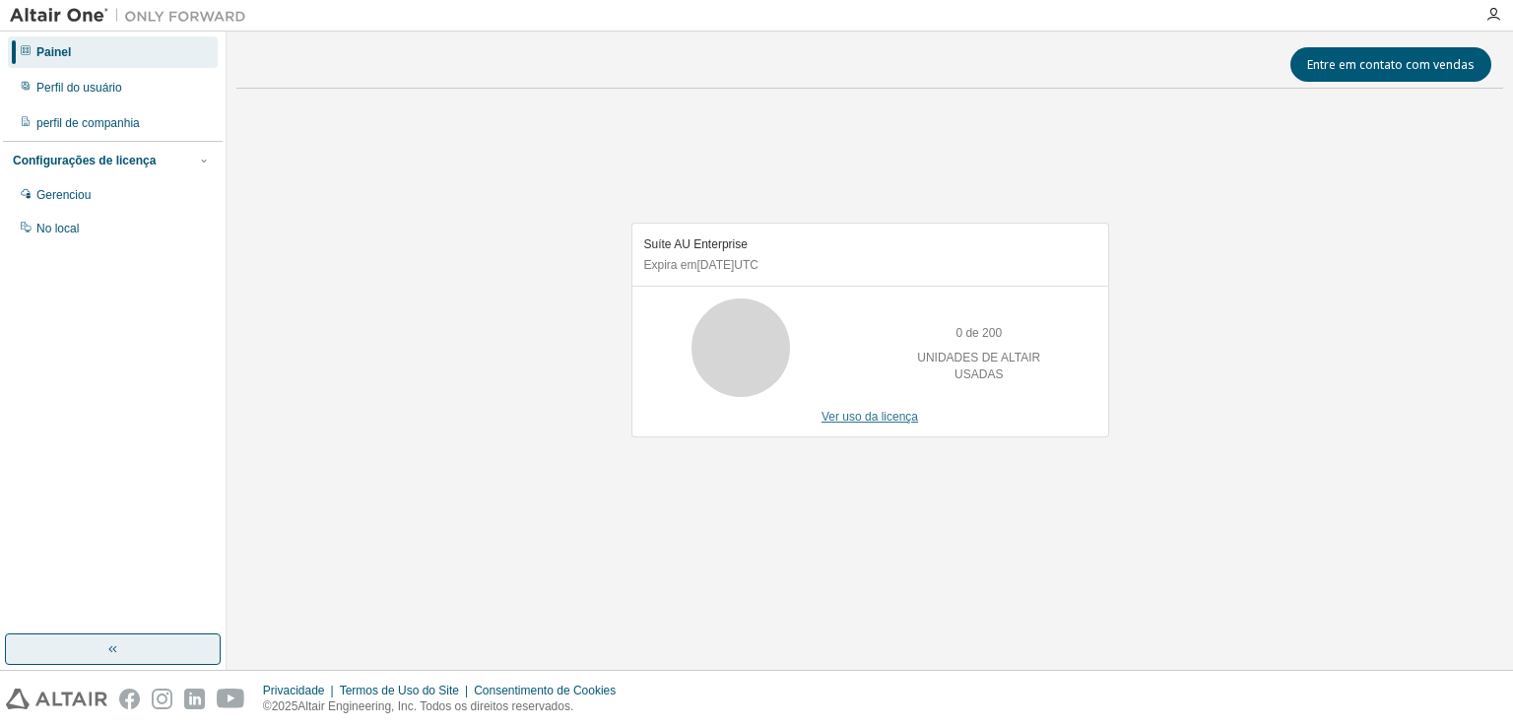
click at [894, 422] on font "Ver uso da licença" at bounding box center [870, 417] width 97 height 14
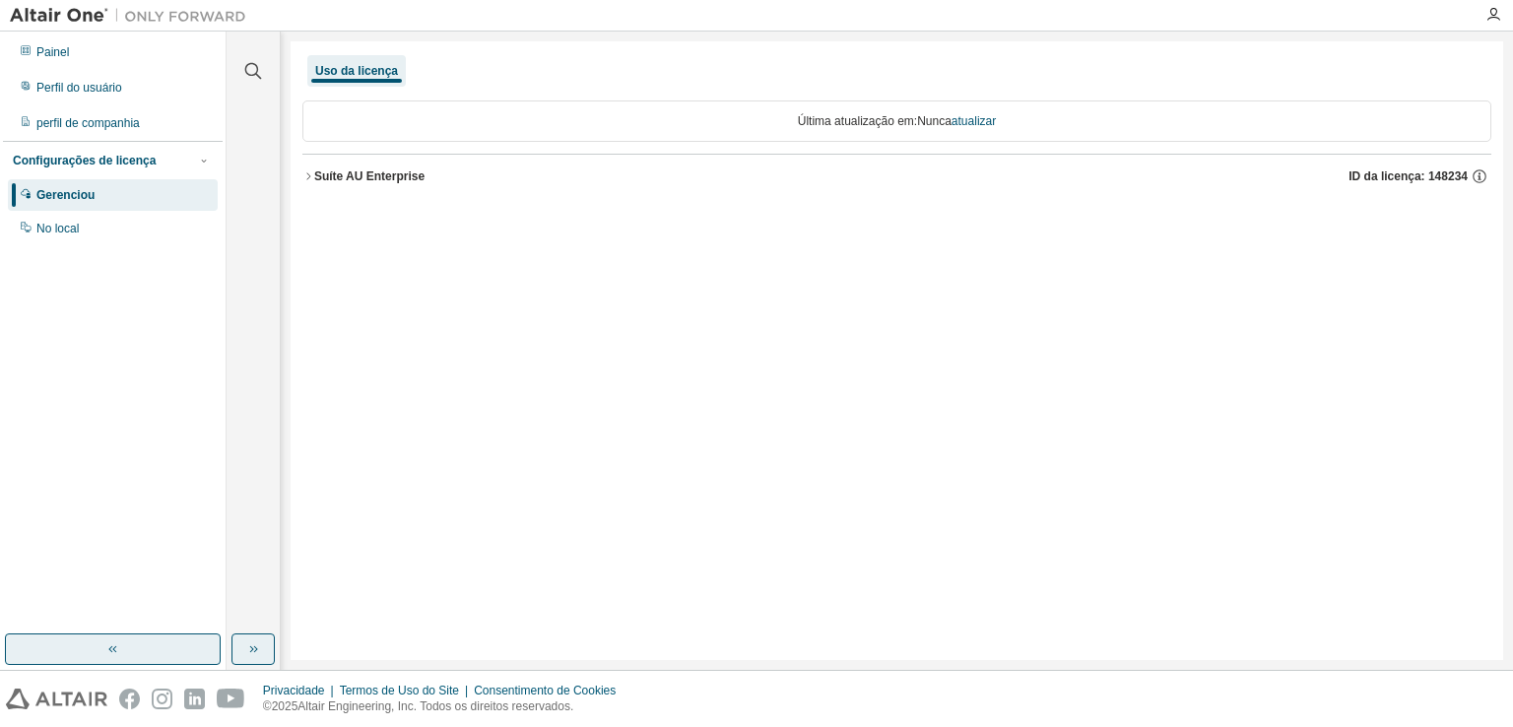
click at [238, 647] on button "button" at bounding box center [252, 649] width 43 height 32
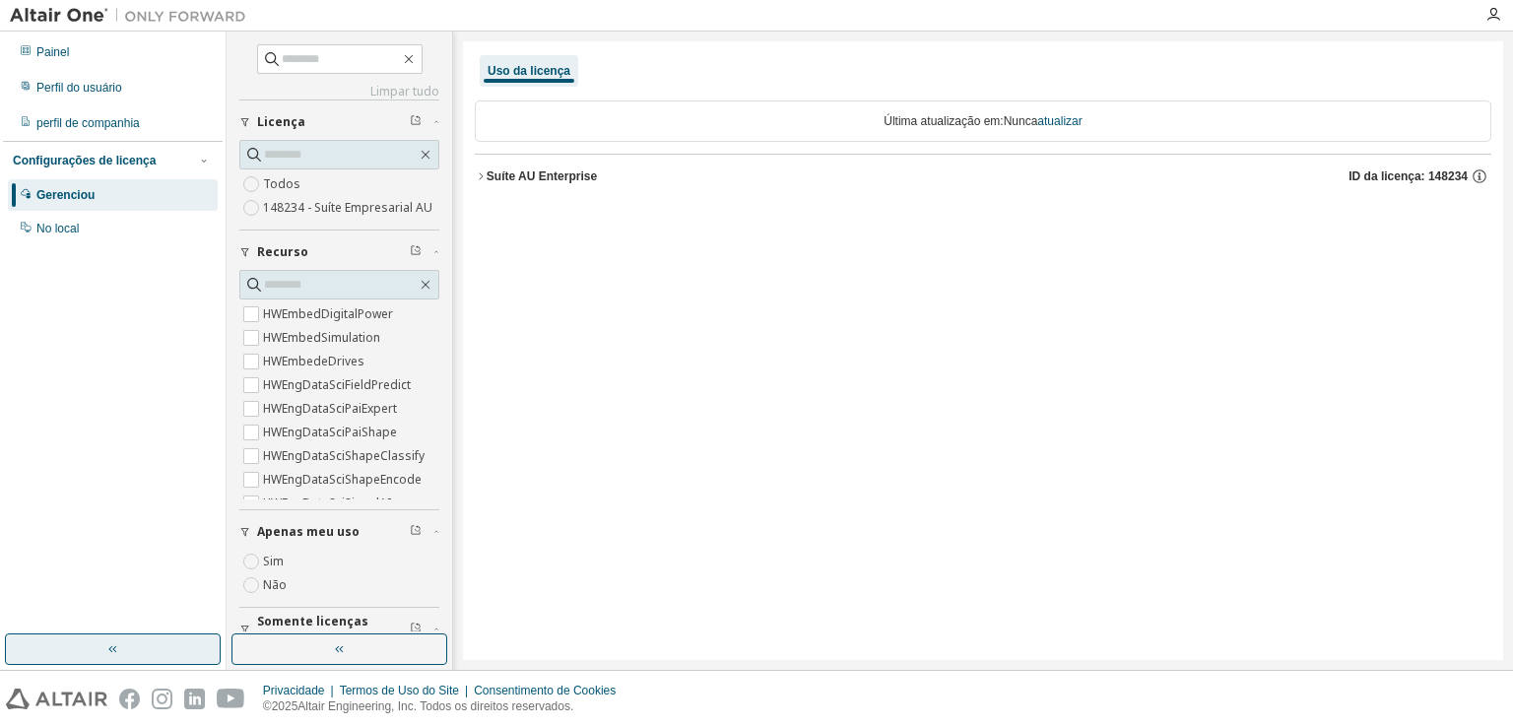
scroll to position [1631, 0]
click at [355, 295] on input "text" at bounding box center [340, 285] width 153 height 20
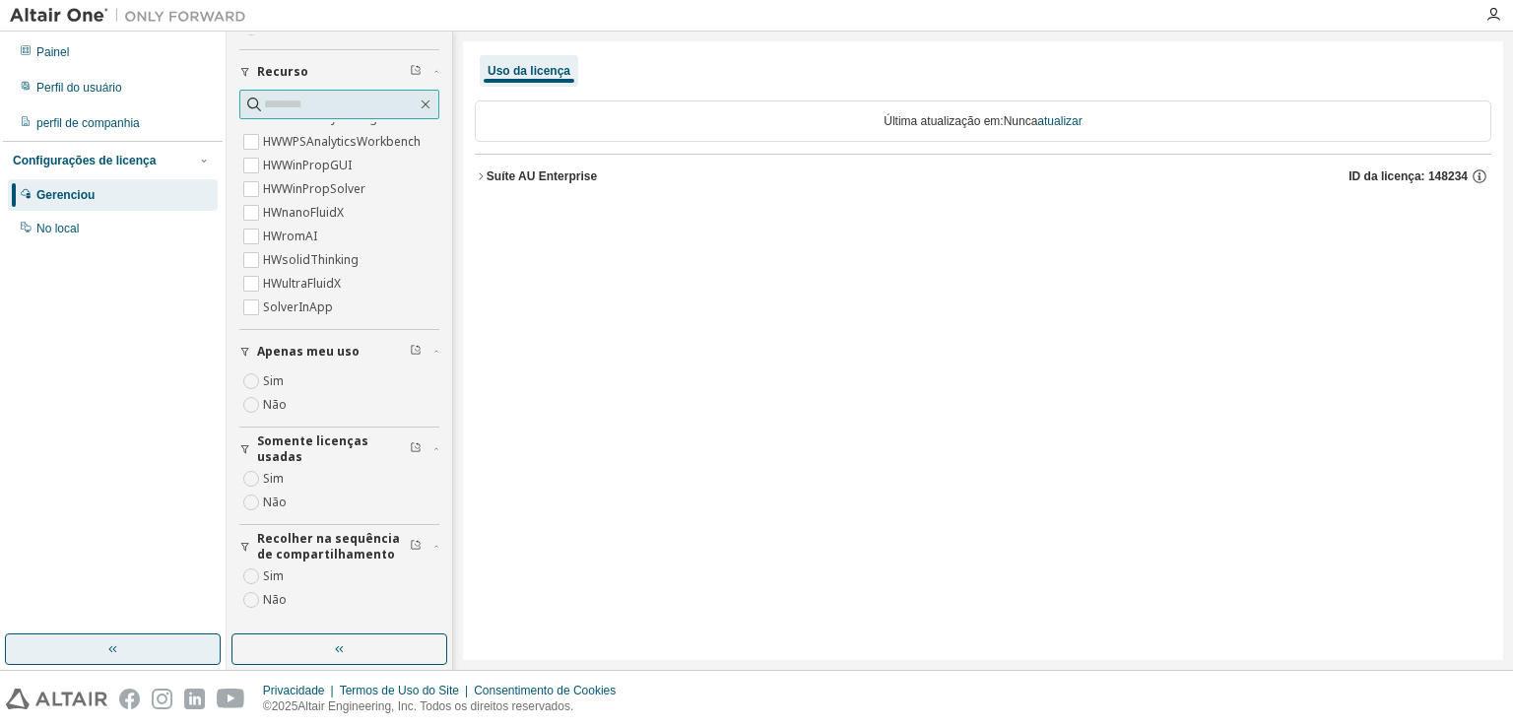
scroll to position [0, 0]
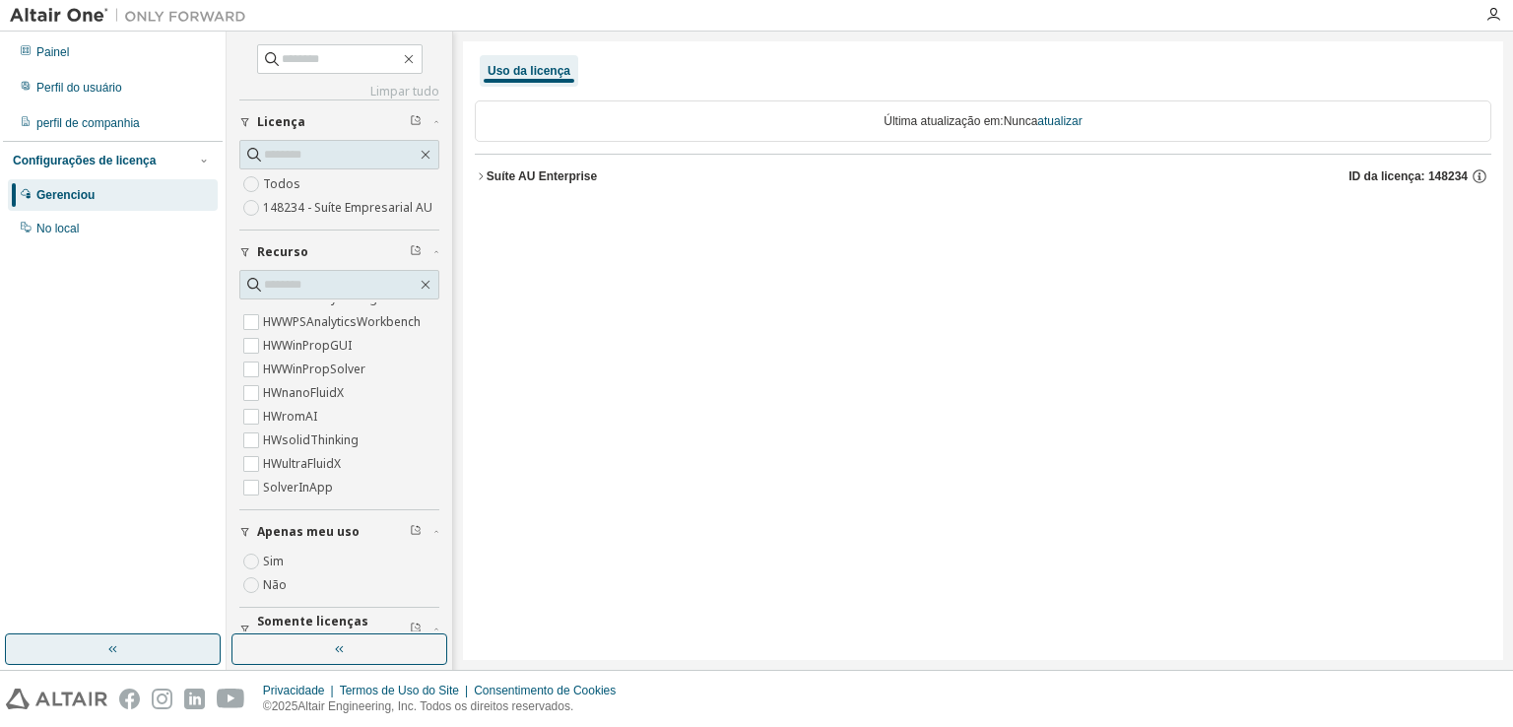
click at [312, 208] on font "148234 - Suíte Empresarial AU" at bounding box center [347, 207] width 169 height 17
click at [271, 207] on label "148234 - AU Enterprise Suite" at bounding box center [345, 208] width 164 height 24
click at [418, 155] on icon "button" at bounding box center [426, 155] width 16 height 16
click at [418, 147] on icon "button" at bounding box center [426, 155] width 16 height 16
click at [378, 211] on font "148234 - Suíte Empresarial AU" at bounding box center [347, 207] width 169 height 17
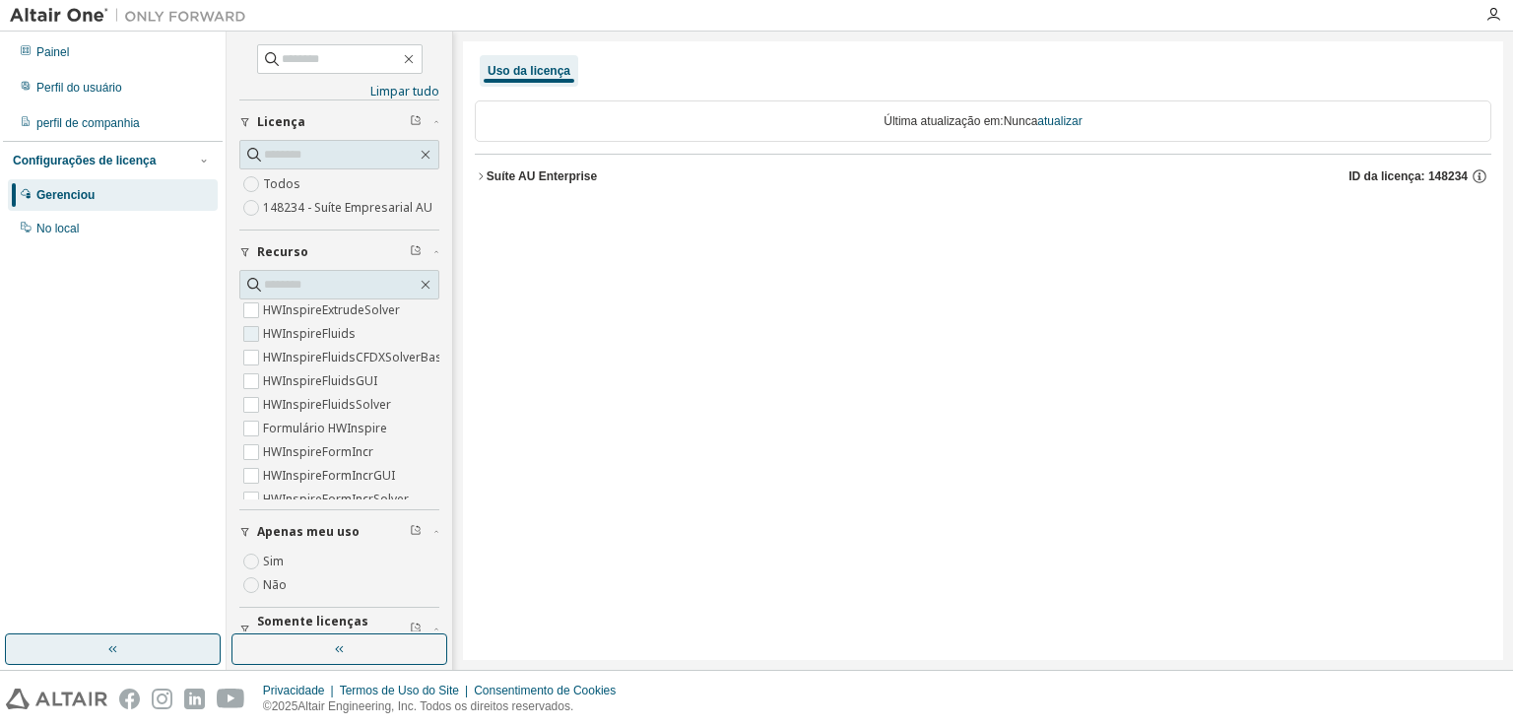
scroll to position [3312, 0]
click at [383, 367] on font "HWInspireFluidsCFDXSolverBasic" at bounding box center [357, 359] width 188 height 17
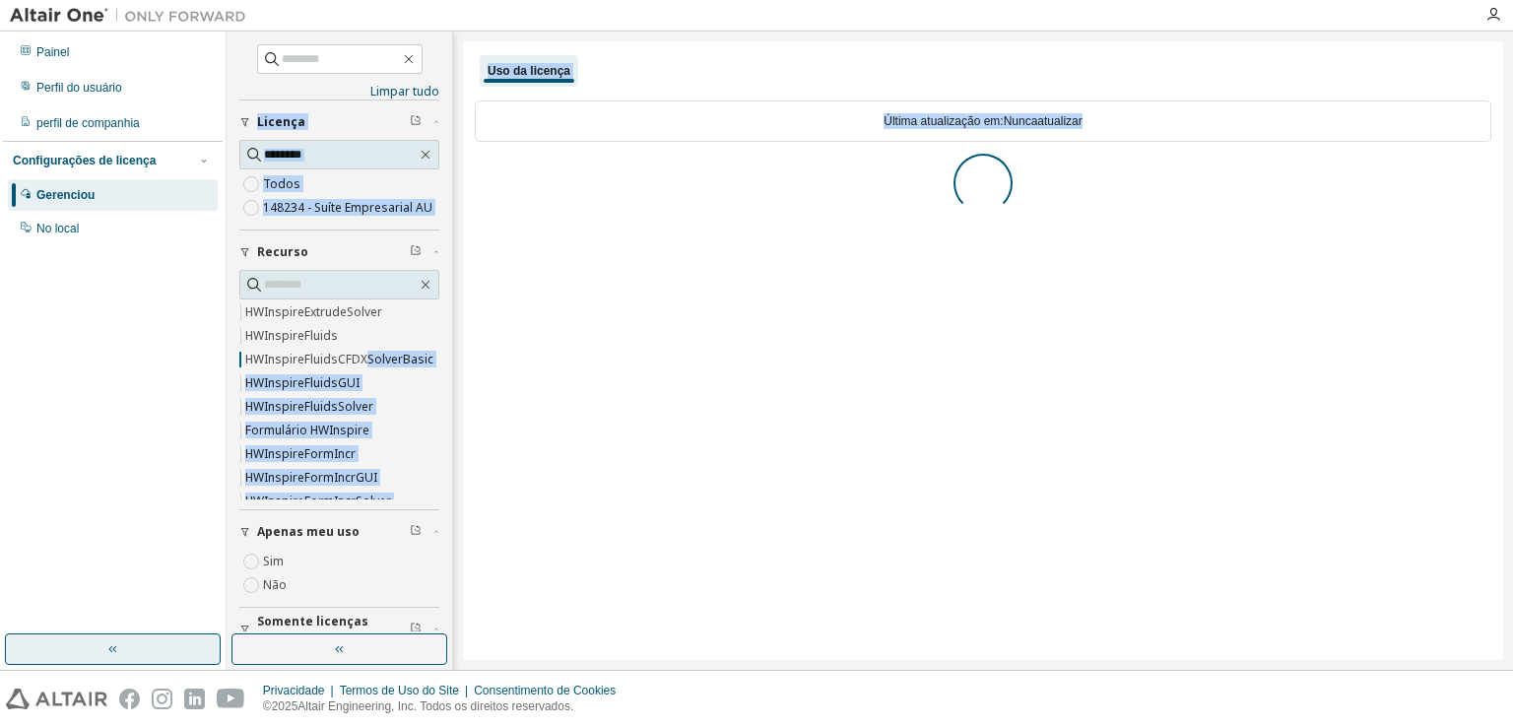
drag, startPoint x: 383, startPoint y: 383, endPoint x: 544, endPoint y: 409, distance: 162.6
click at [544, 409] on div "Limpar tudo Recolher na sequência de compartilhamento Sim Não Somente licenças …" at bounding box center [870, 351] width 1286 height 638
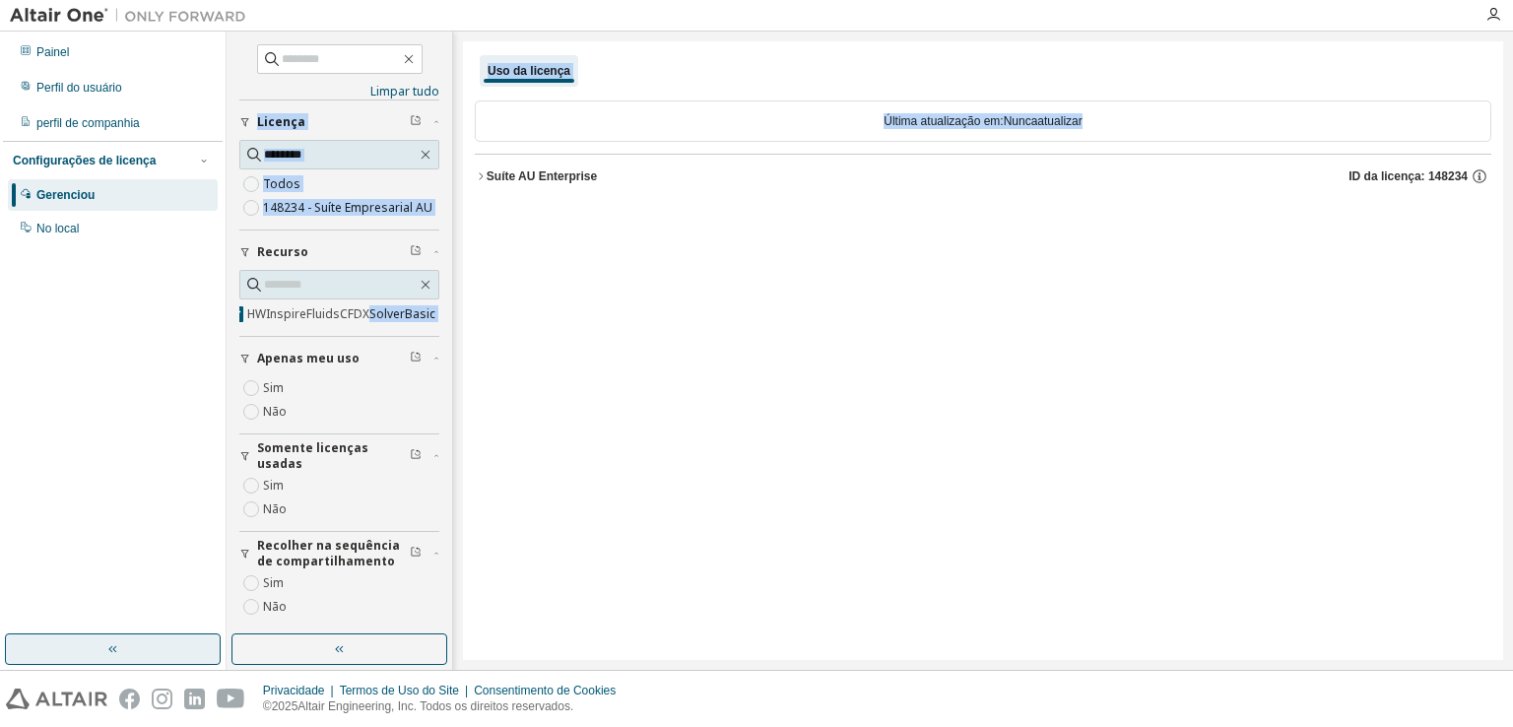
scroll to position [30, 0]
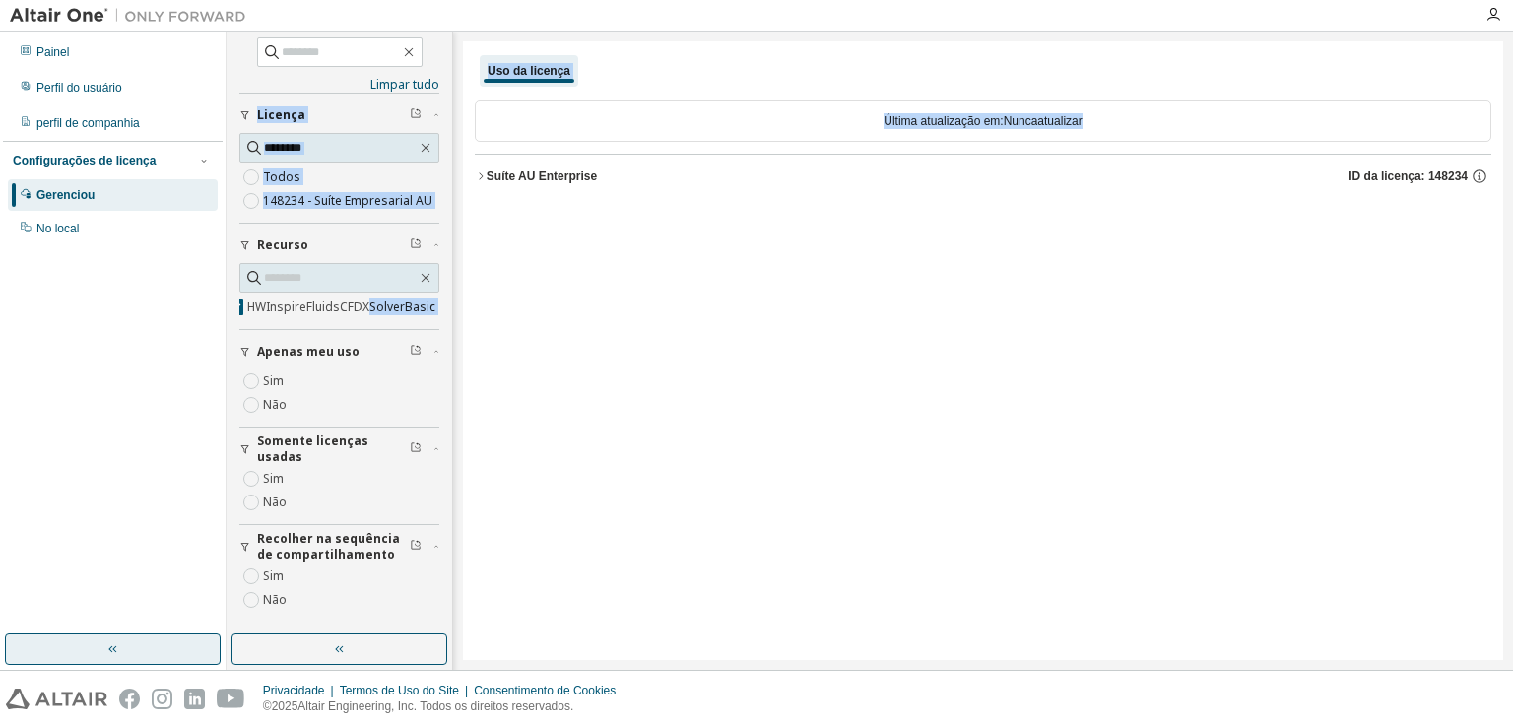
click at [583, 428] on div "Uso da licença Última atualização em: [GEOGRAPHIC_DATA] atualizar Suíte AU Ente…" at bounding box center [983, 350] width 1040 height 619
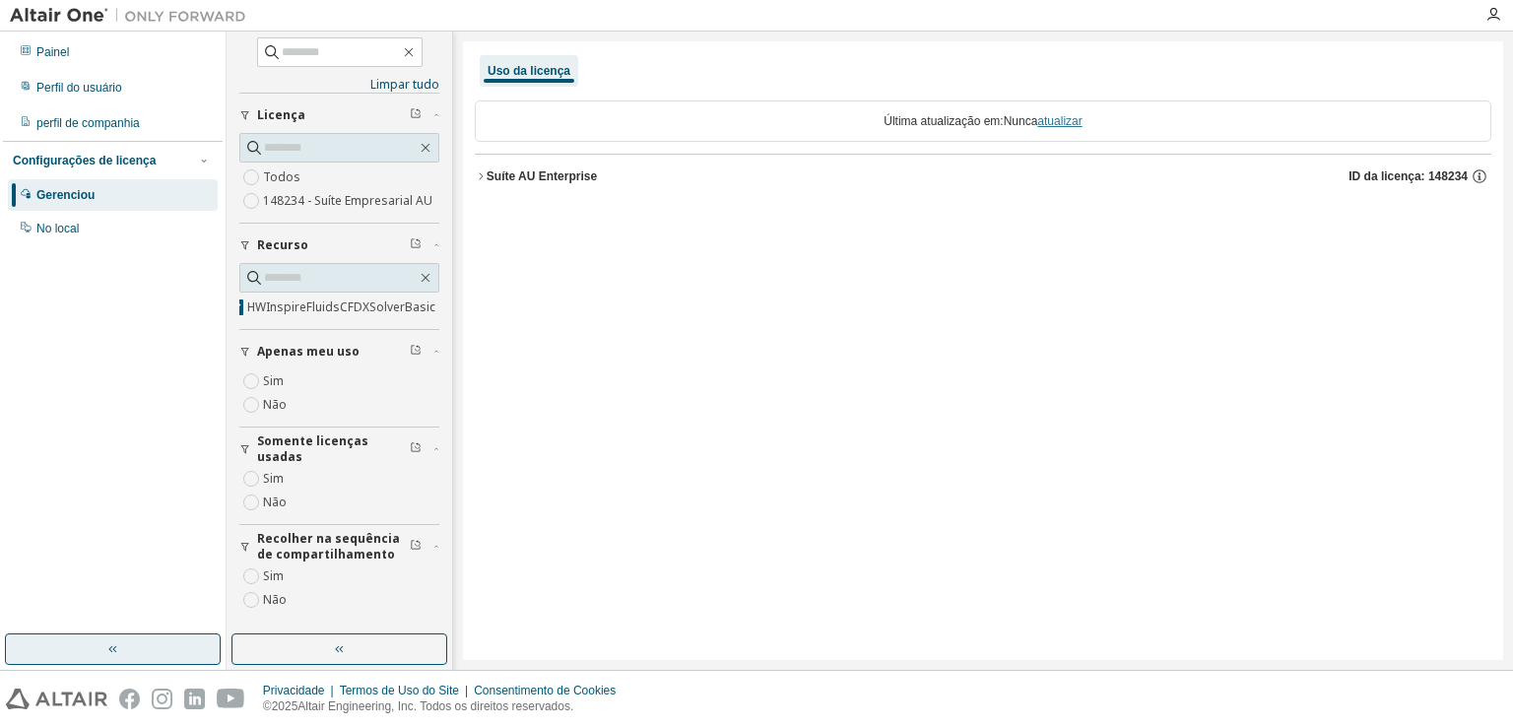
click at [1064, 119] on font "atualizar" at bounding box center [1059, 121] width 44 height 14
click at [113, 241] on div "No local" at bounding box center [113, 229] width 210 height 32
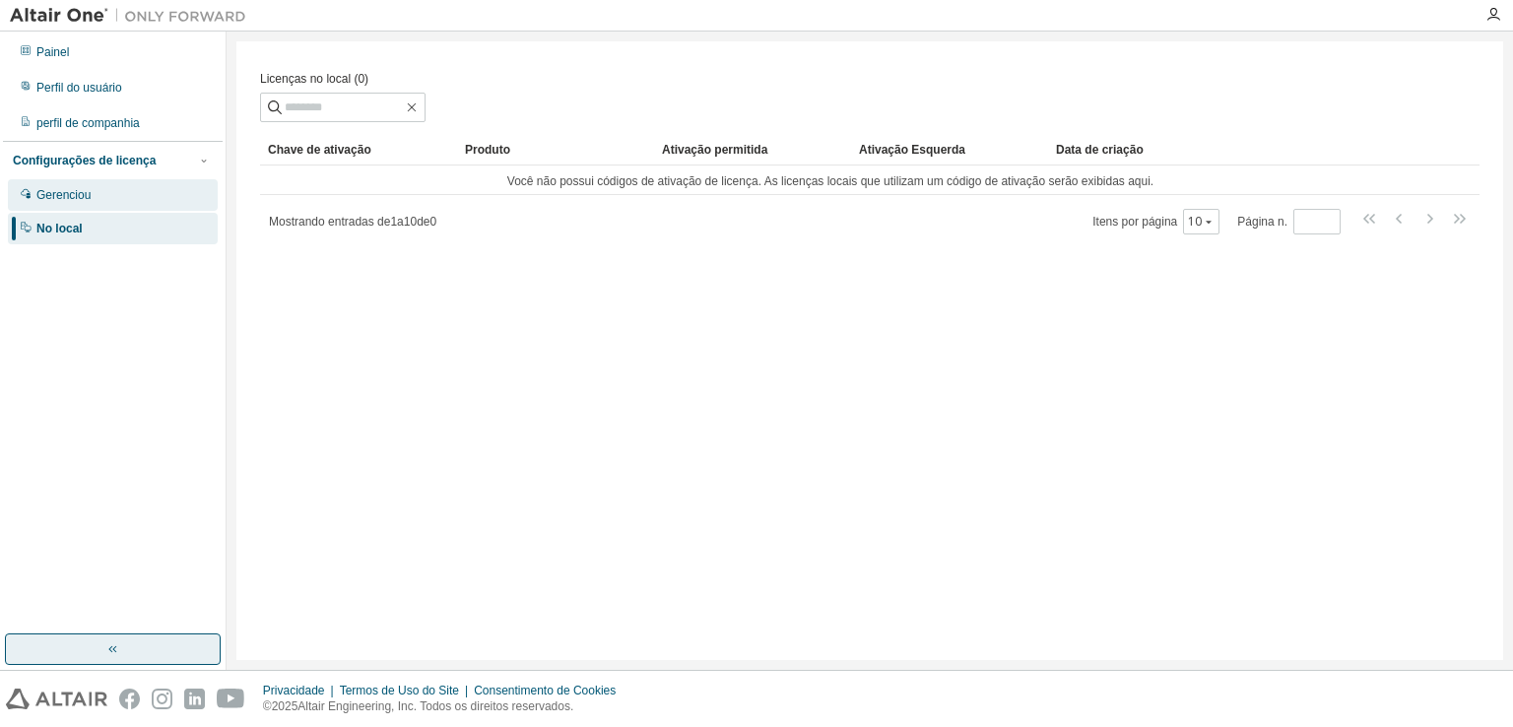
click at [125, 189] on div "Gerenciou" at bounding box center [113, 195] width 210 height 32
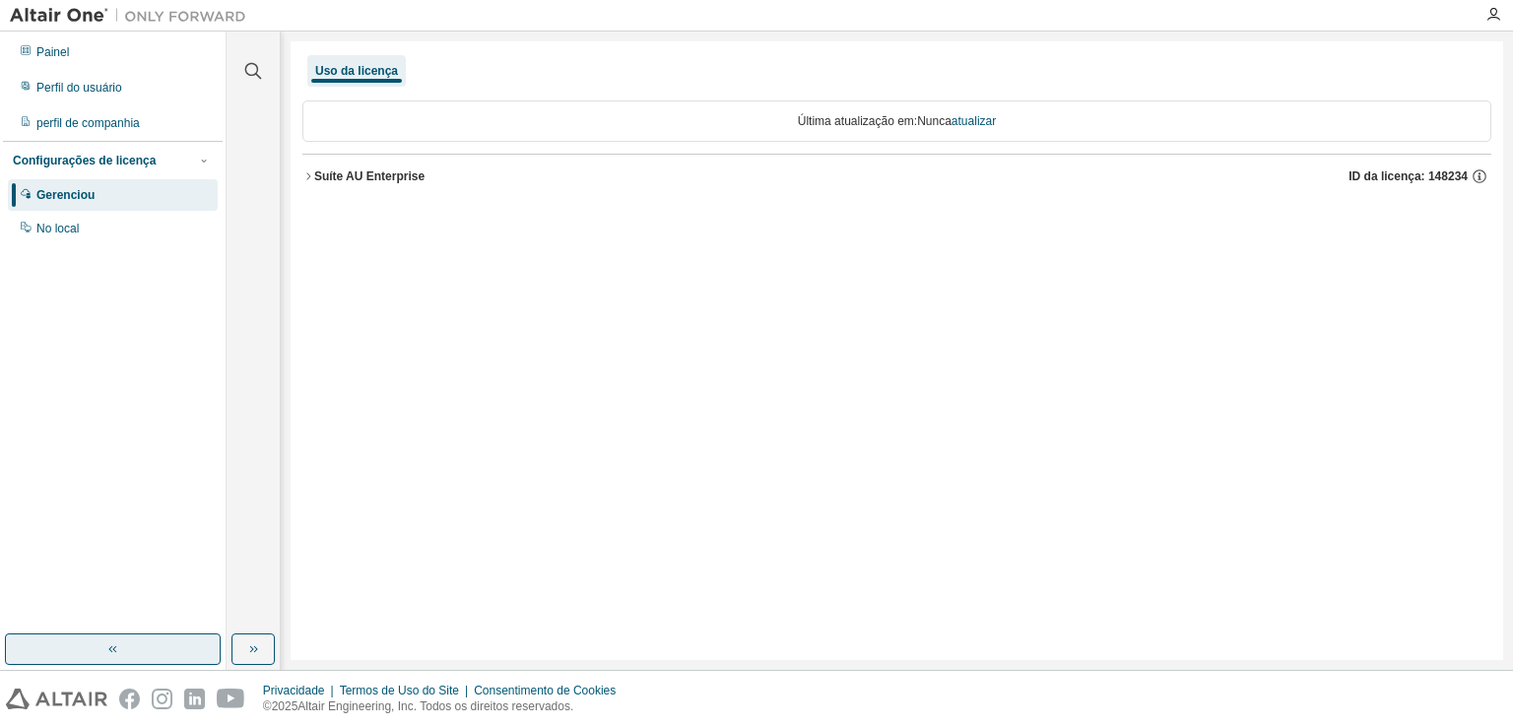
click at [383, 179] on font "Suíte AU Enterprise" at bounding box center [369, 176] width 110 height 14
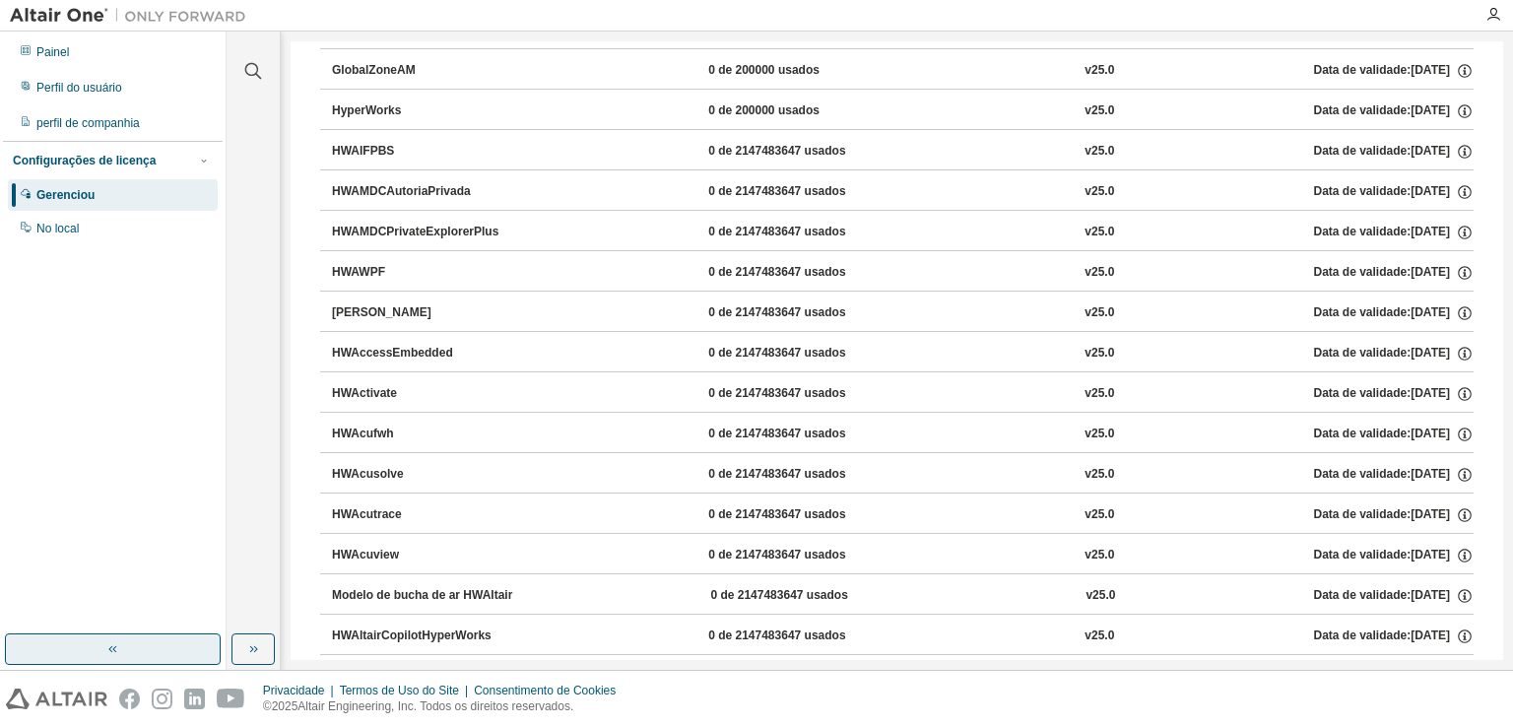
scroll to position [138, 0]
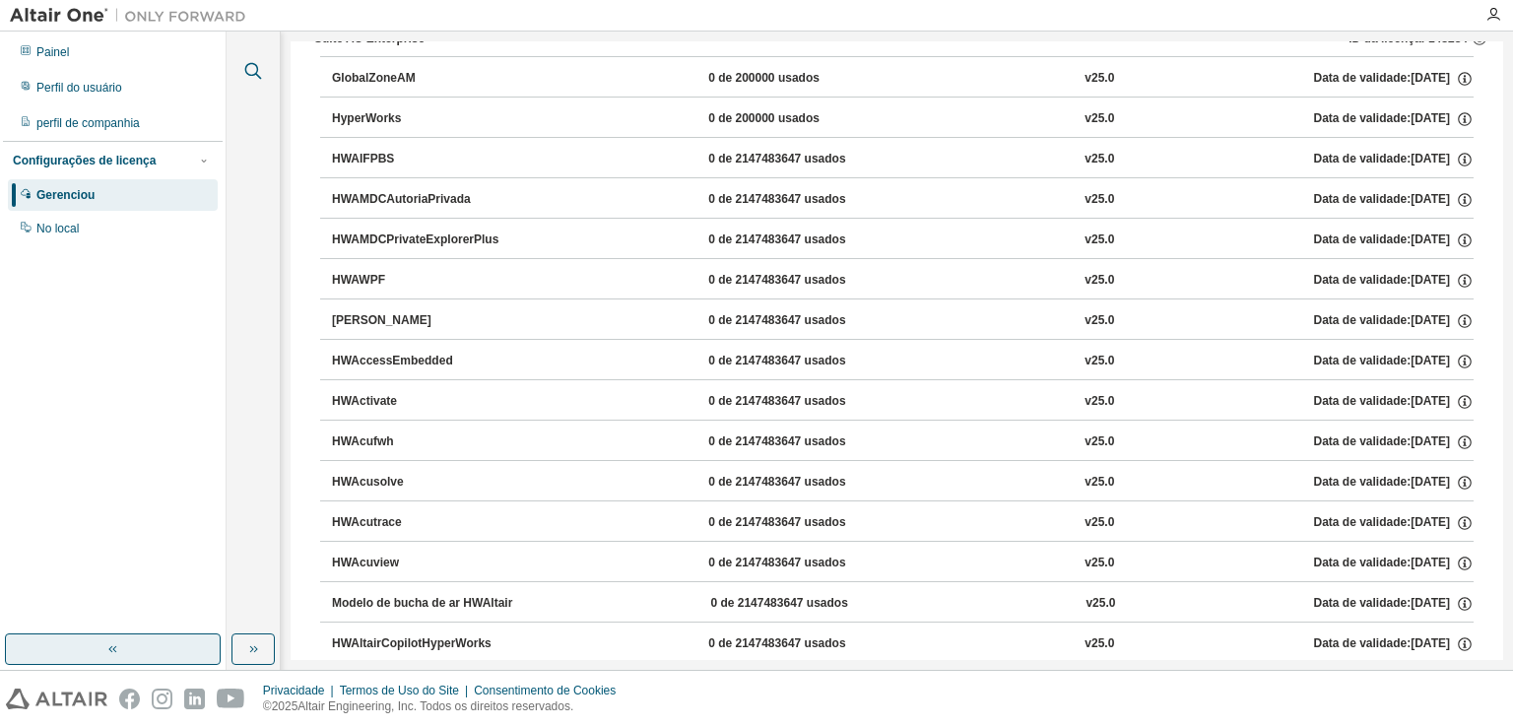
click at [264, 72] on icon "button" at bounding box center [253, 71] width 24 height 24
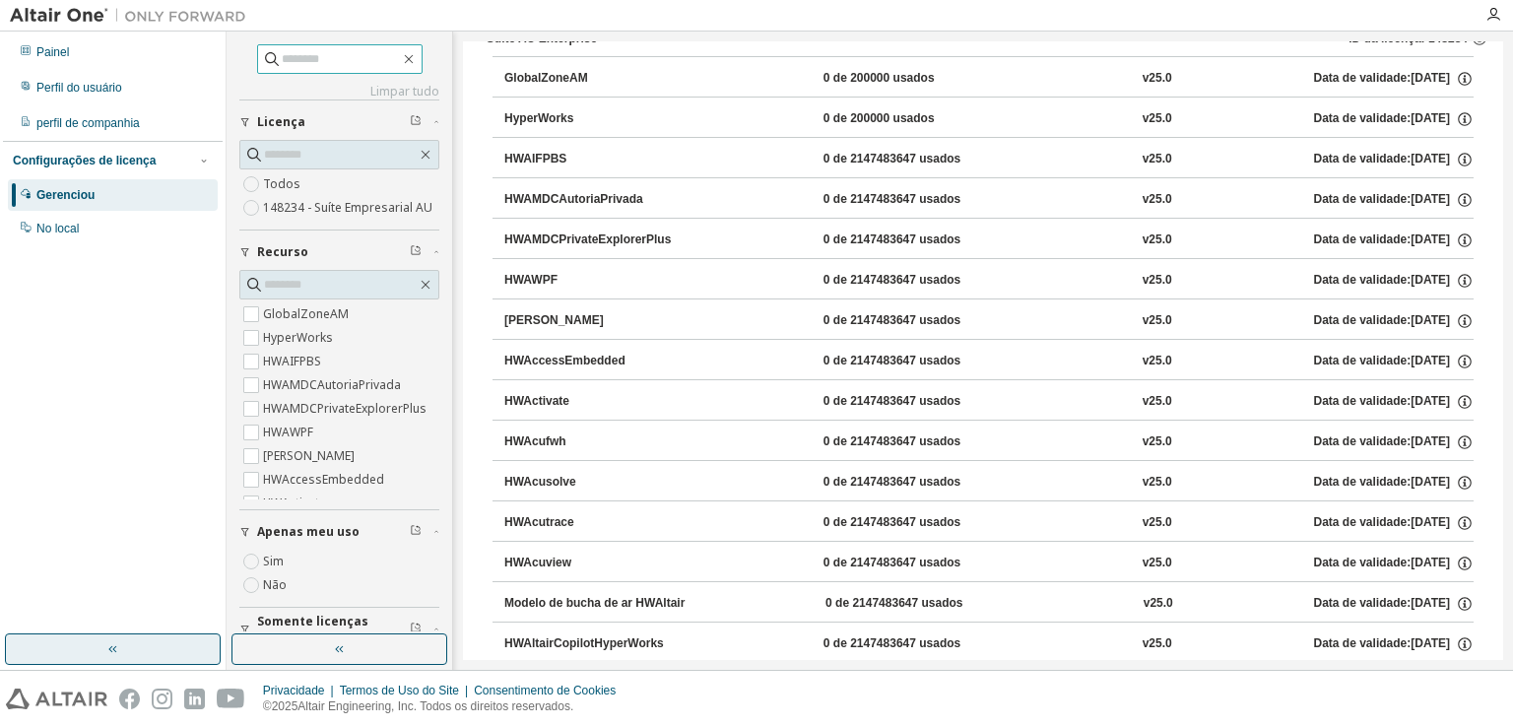
click at [296, 64] on input "text" at bounding box center [341, 59] width 118 height 20
type input "**"
click at [362, 287] on span at bounding box center [339, 285] width 200 height 30
click at [354, 294] on input "text" at bounding box center [340, 285] width 153 height 20
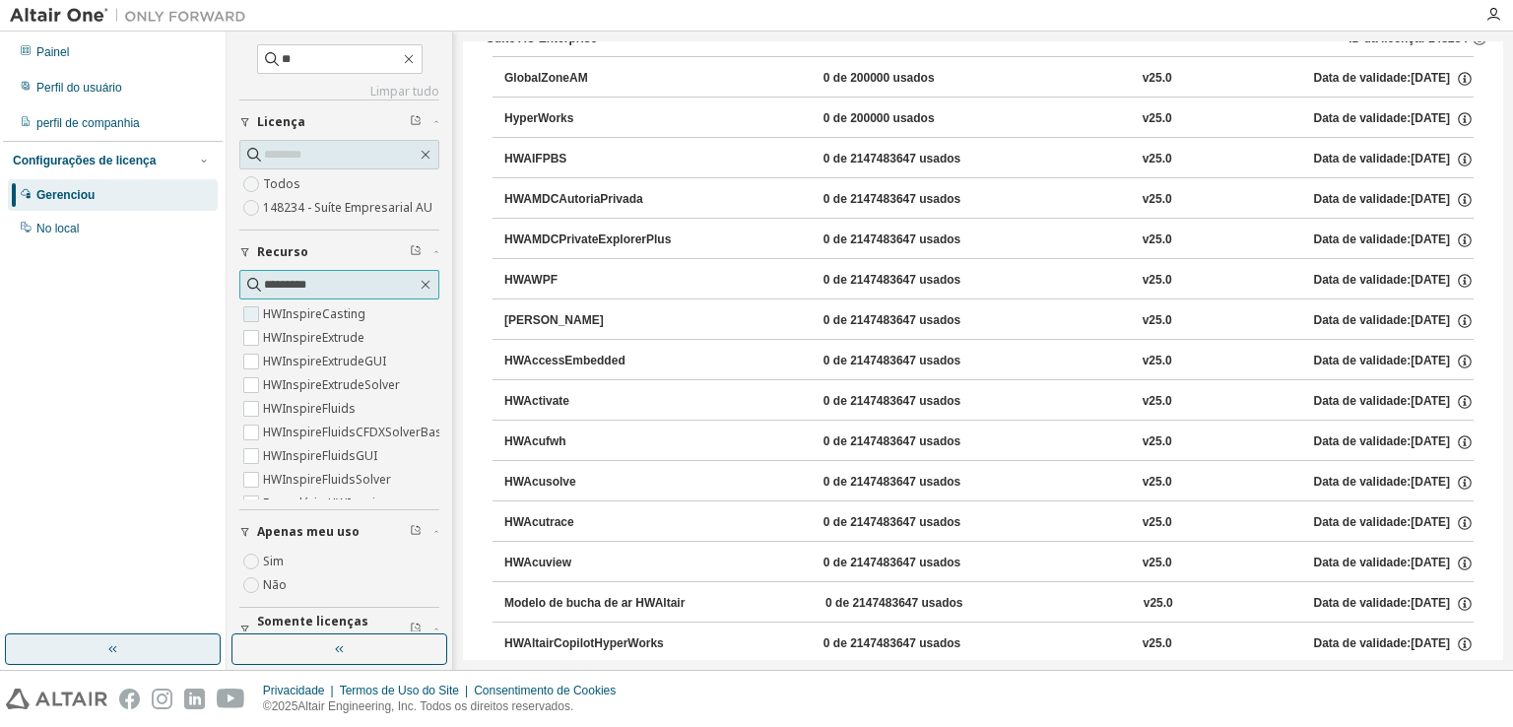
scroll to position [118, 0]
type input "*********"
click at [362, 440] on font "HWInspireFluidsCFDXSolverBasic" at bounding box center [357, 432] width 188 height 17
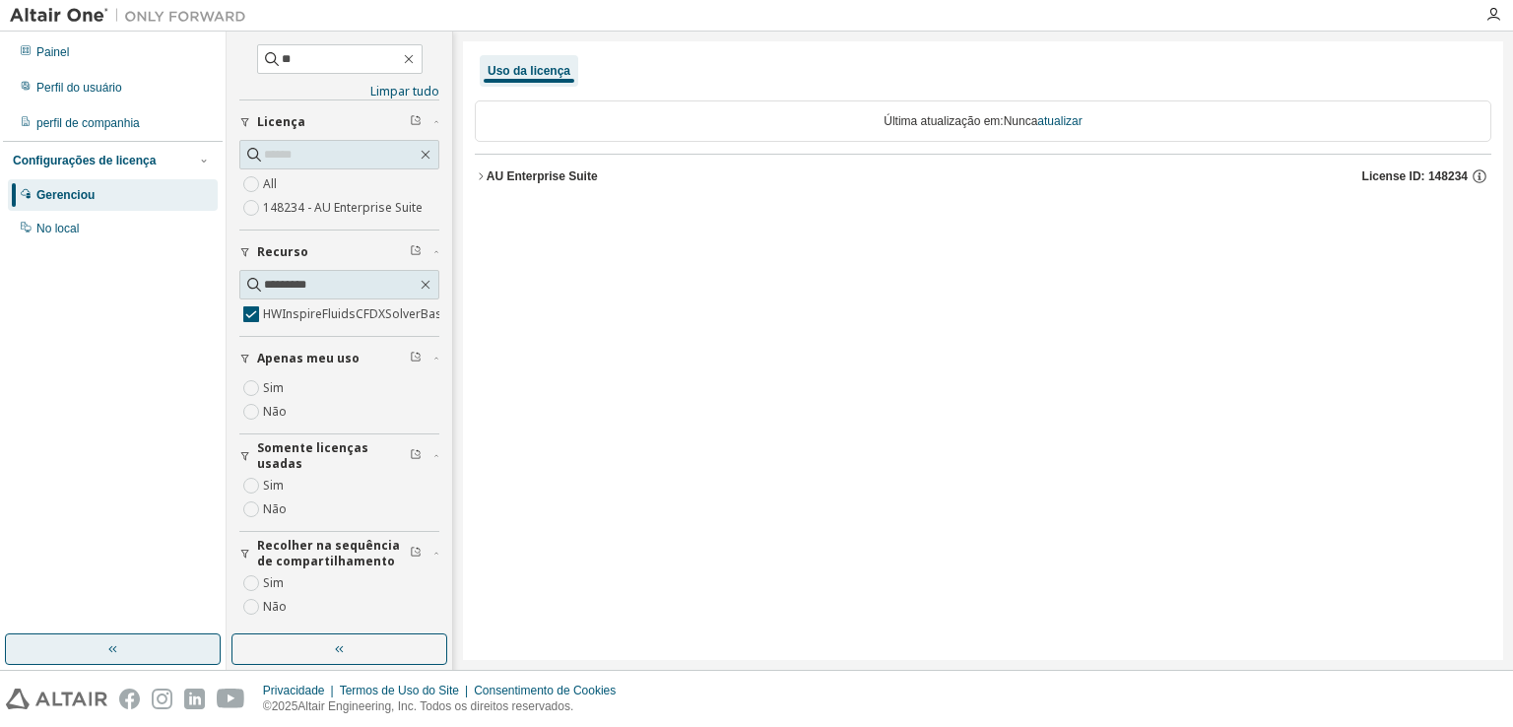
scroll to position [0, 0]
click at [574, 175] on font "Suíte AU Enterprise" at bounding box center [542, 176] width 110 height 14
click at [734, 224] on div "HWInspireFluidsCFDXSolverBasic 0 de 2147483647 usados v25.0 Data de validade: […" at bounding box center [988, 217] width 969 height 18
click at [644, 222] on font "HWInspireFluidsCFDXSolverBasic" at bounding box center [600, 216] width 193 height 14
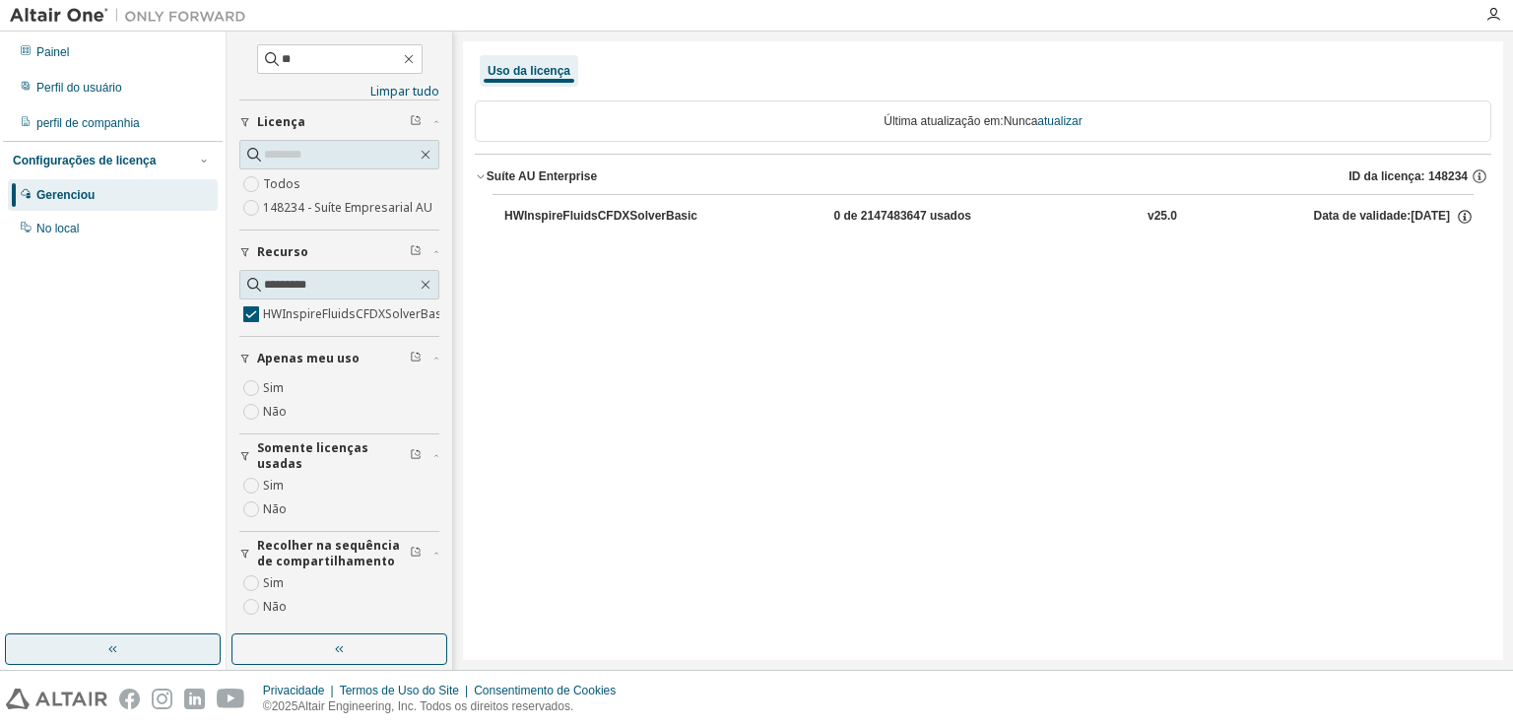
click at [644, 222] on font "HWInspireFluidsCFDXSolverBasic" at bounding box center [600, 216] width 193 height 14
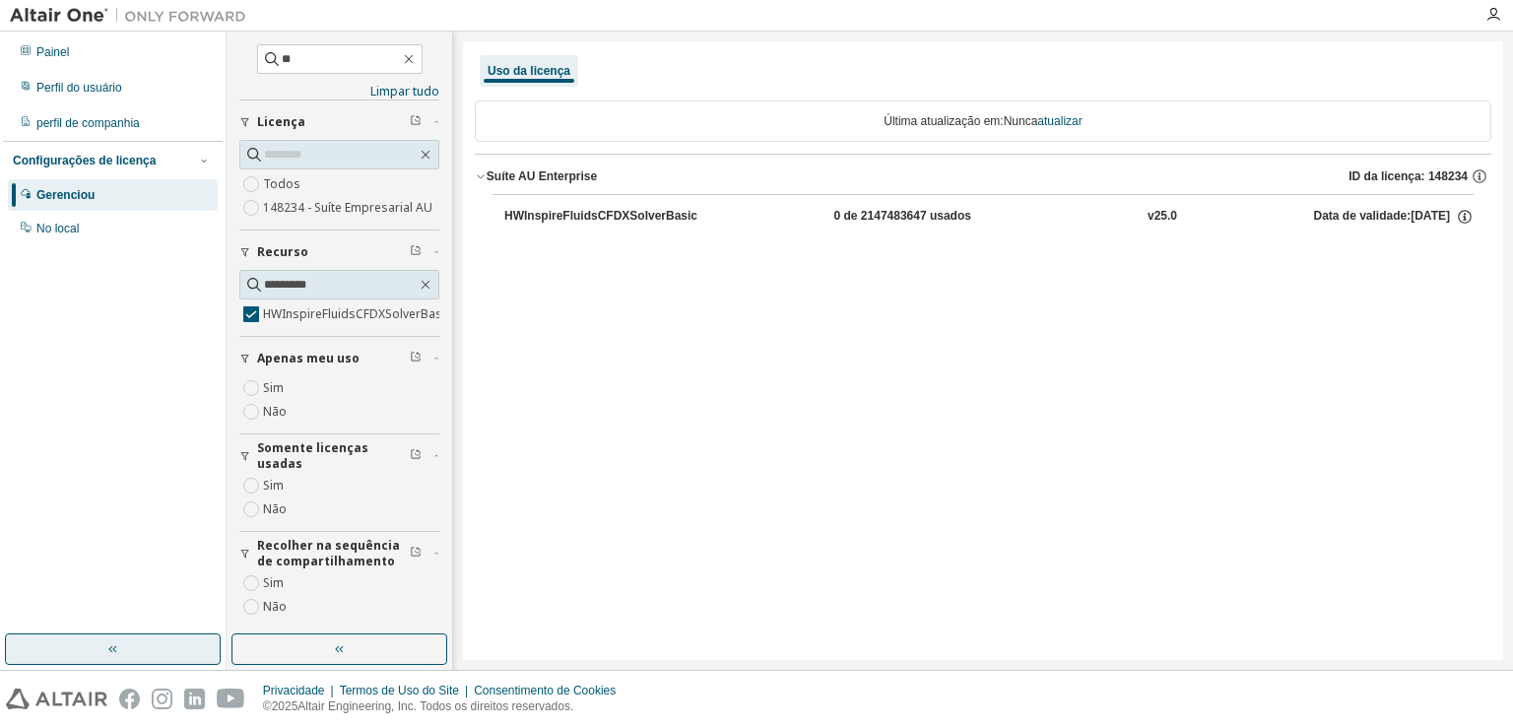
click at [644, 222] on font "HWInspireFluidsCFDXSolverBasic" at bounding box center [600, 216] width 193 height 14
click at [204, 15] on img at bounding box center [133, 16] width 246 height 20
click at [91, 15] on img at bounding box center [133, 16] width 246 height 20
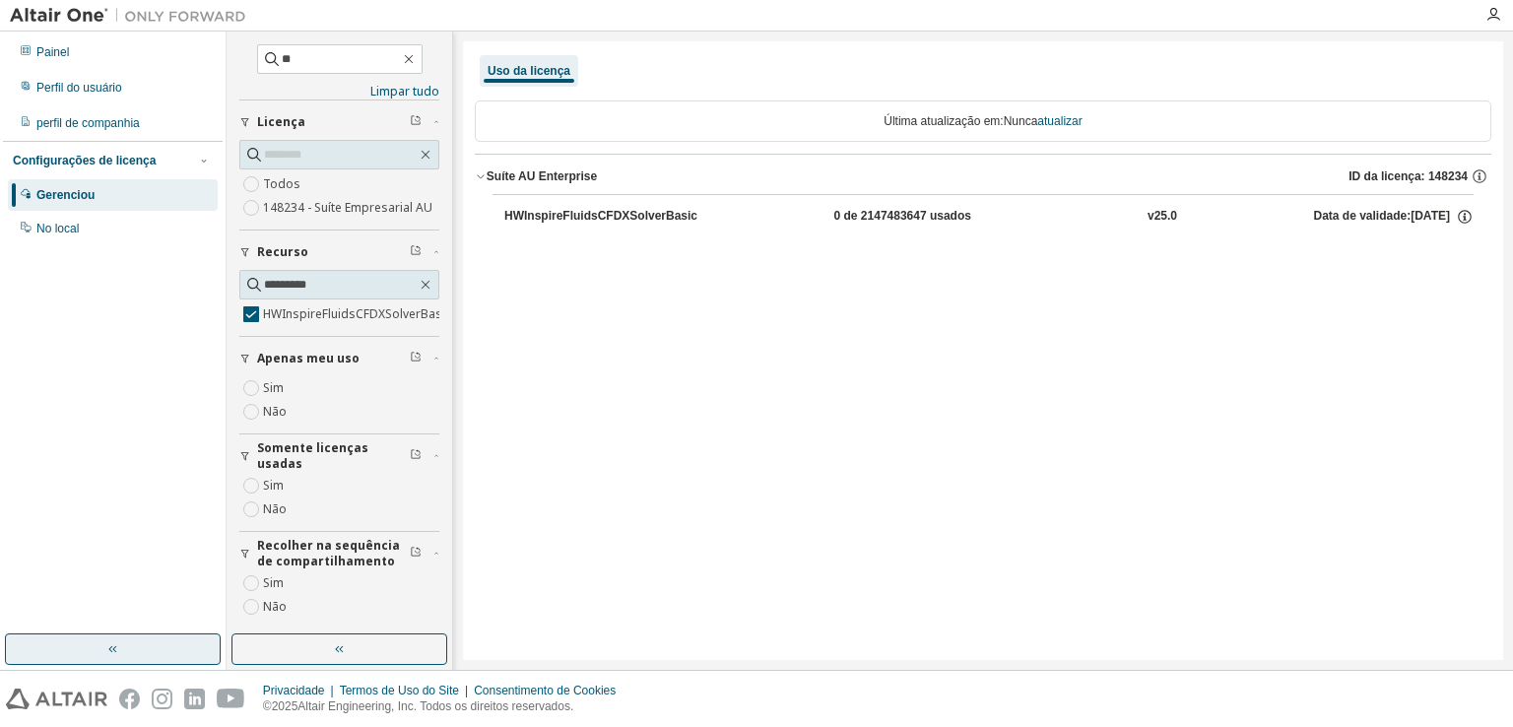
click at [623, 222] on font "HWInspireFluidsCFDXSolverBasic" at bounding box center [600, 216] width 193 height 14
drag, startPoint x: 693, startPoint y: 214, endPoint x: 481, endPoint y: 206, distance: 212.9
click at [481, 206] on div "HWInspireFluidsCFDXSolverBasic 0 de 2147483647 usados v25.0 Data de validade: […" at bounding box center [983, 218] width 1017 height 48
drag, startPoint x: 513, startPoint y: 222, endPoint x: 647, endPoint y: 218, distance: 134.0
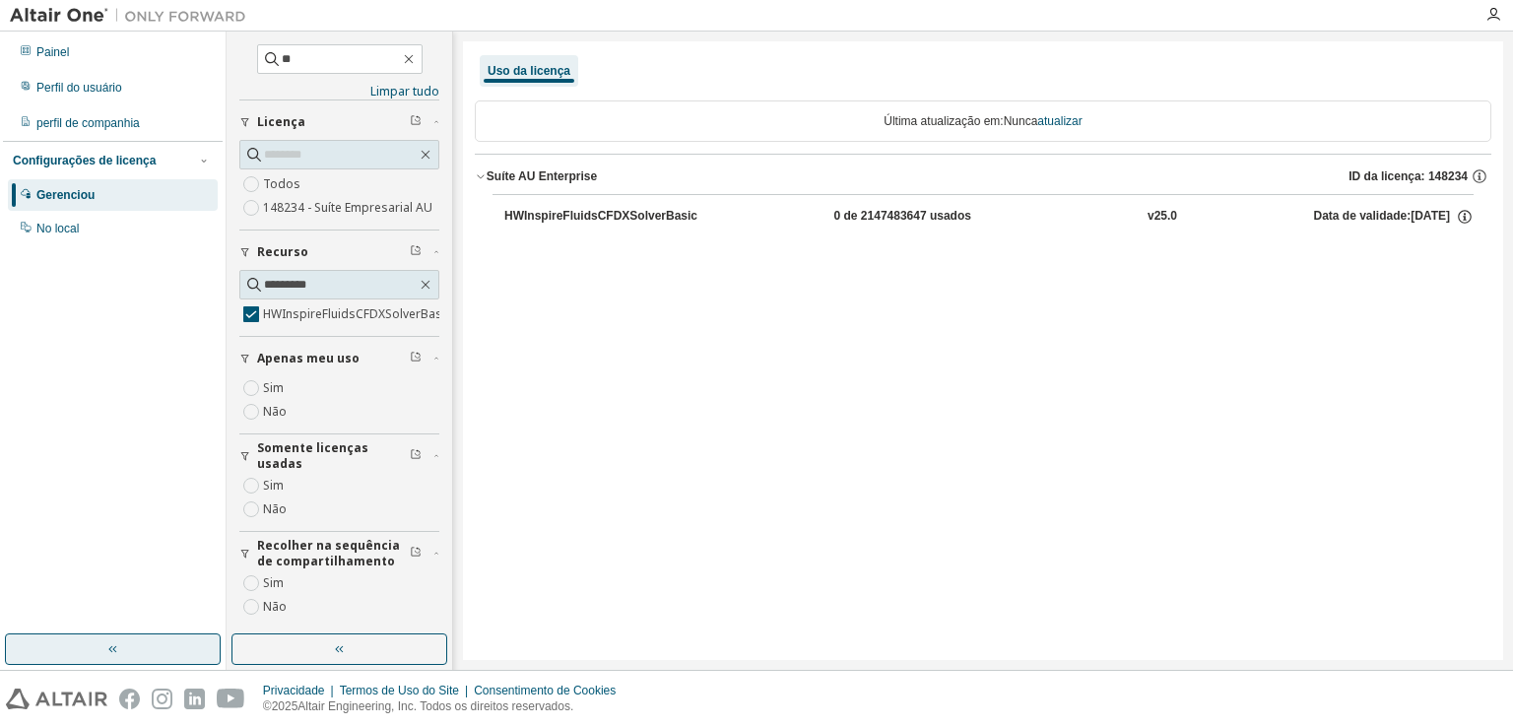
click at [647, 218] on font "HWInspireFluidsCFDXSolverBasic" at bounding box center [600, 216] width 193 height 14
click at [153, 643] on button "button" at bounding box center [113, 649] width 216 height 32
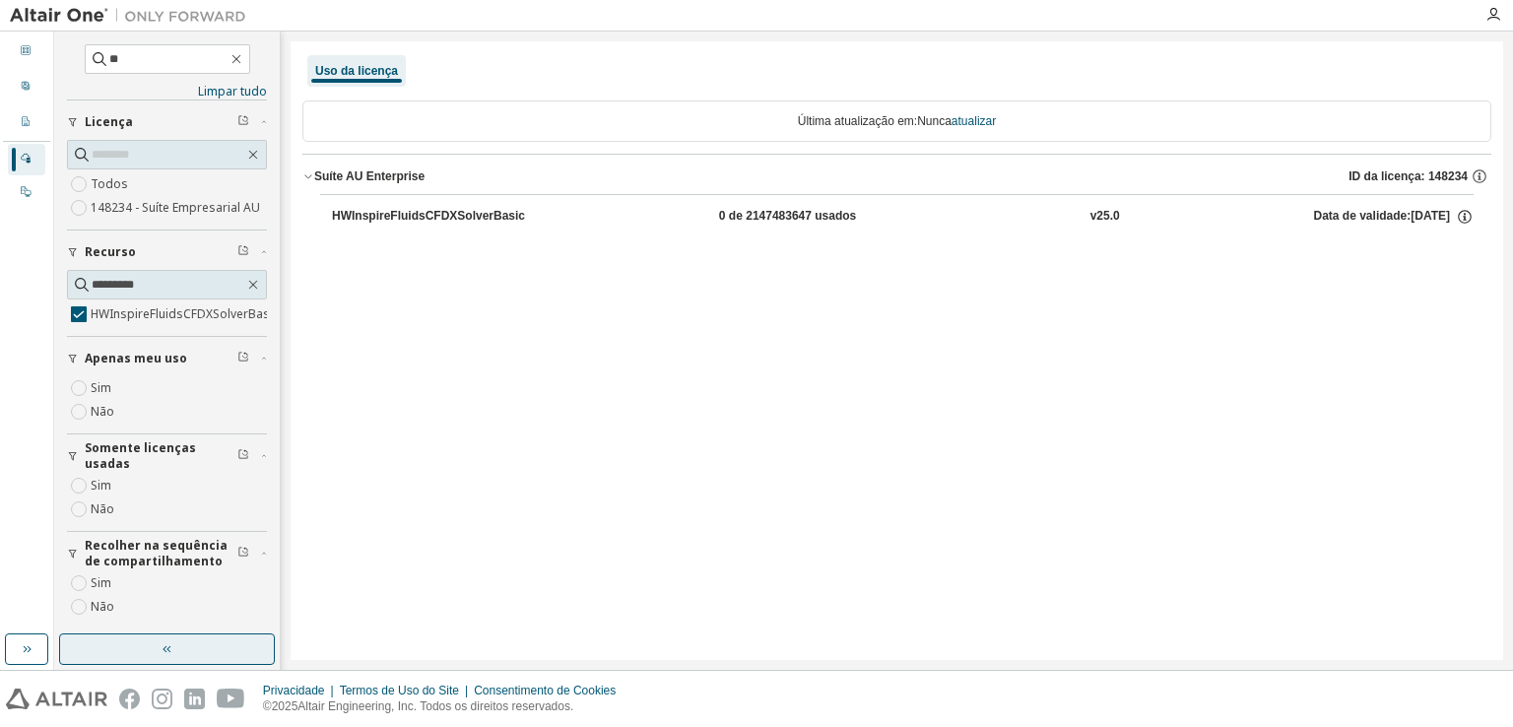
click at [134, 647] on button "button" at bounding box center [167, 649] width 216 height 32
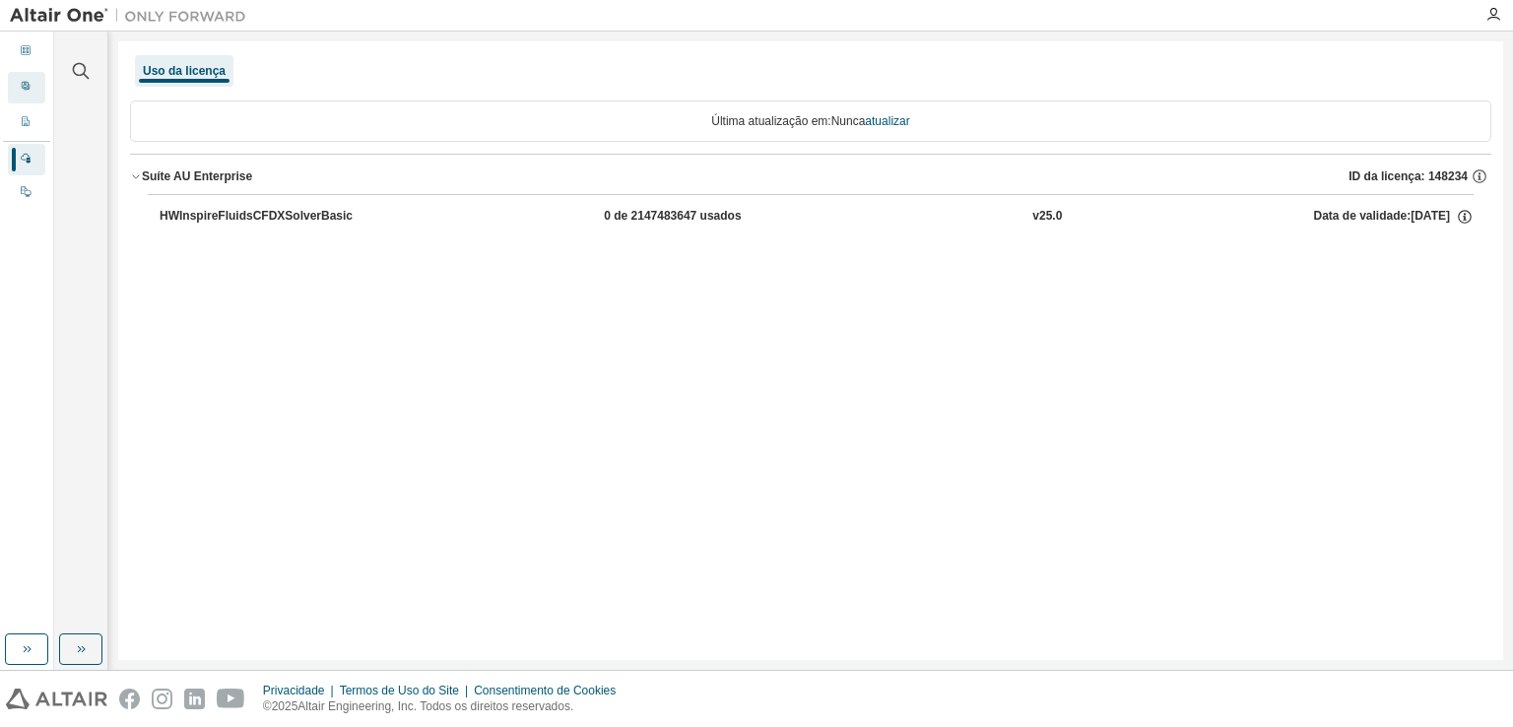
click at [28, 89] on icon at bounding box center [26, 86] width 8 height 8
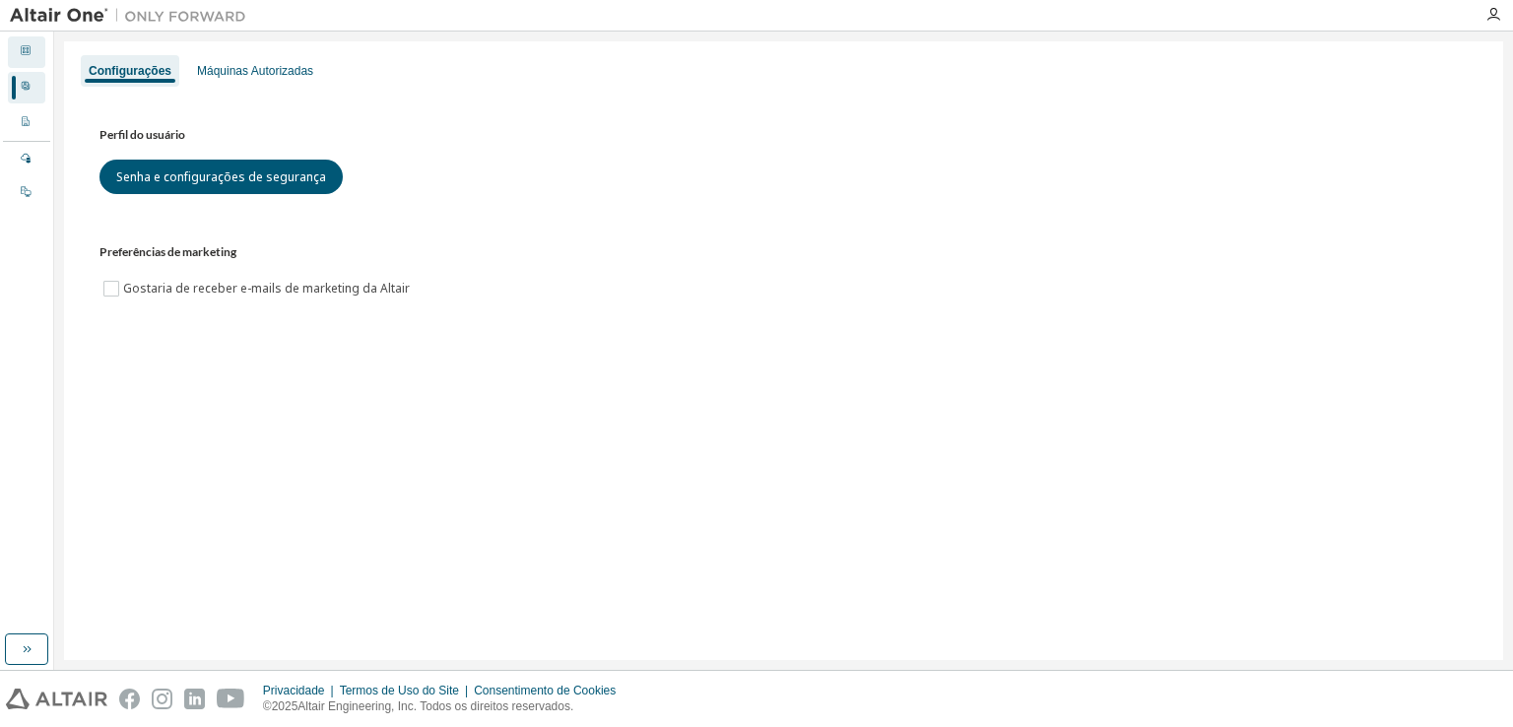
click at [20, 54] on icon at bounding box center [26, 50] width 12 height 12
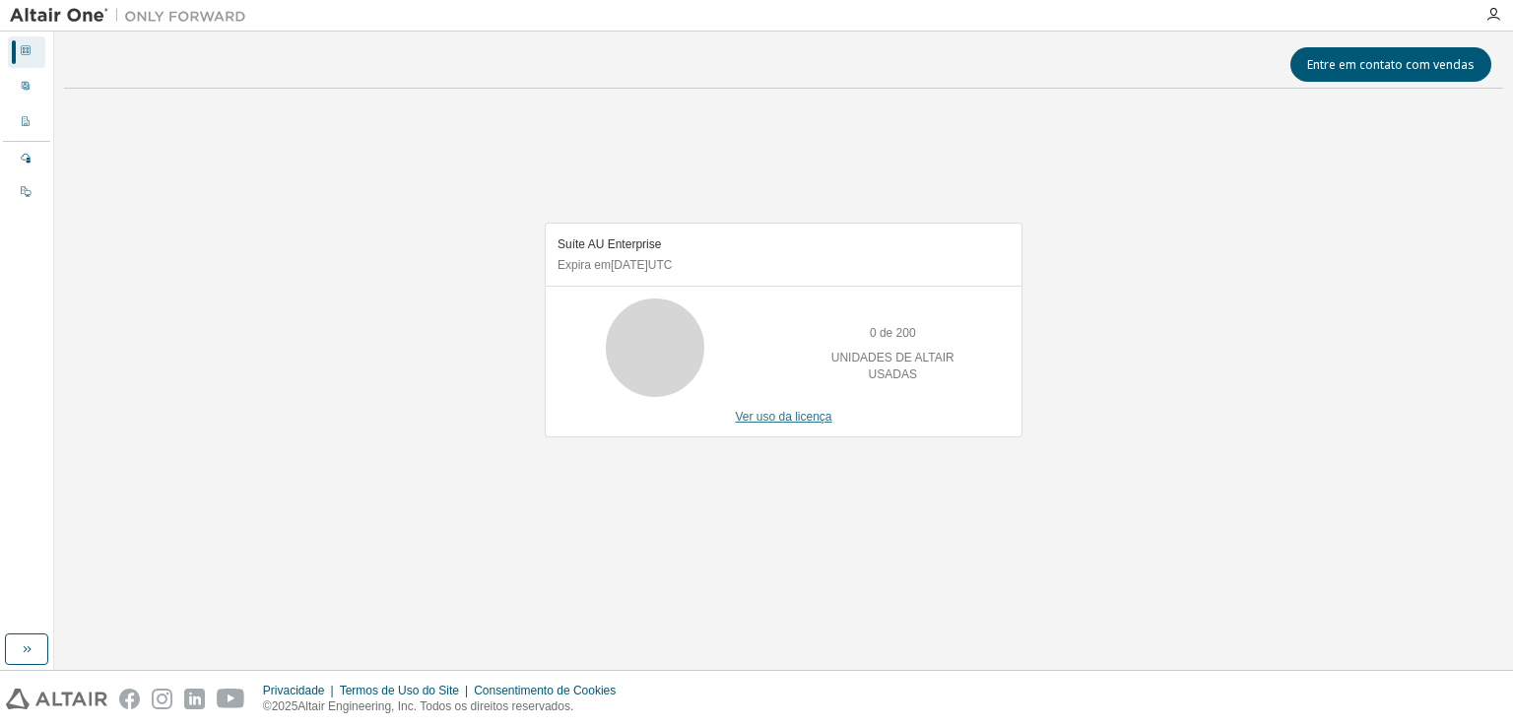
click at [771, 421] on font "Ver uso da licença" at bounding box center [783, 417] width 97 height 14
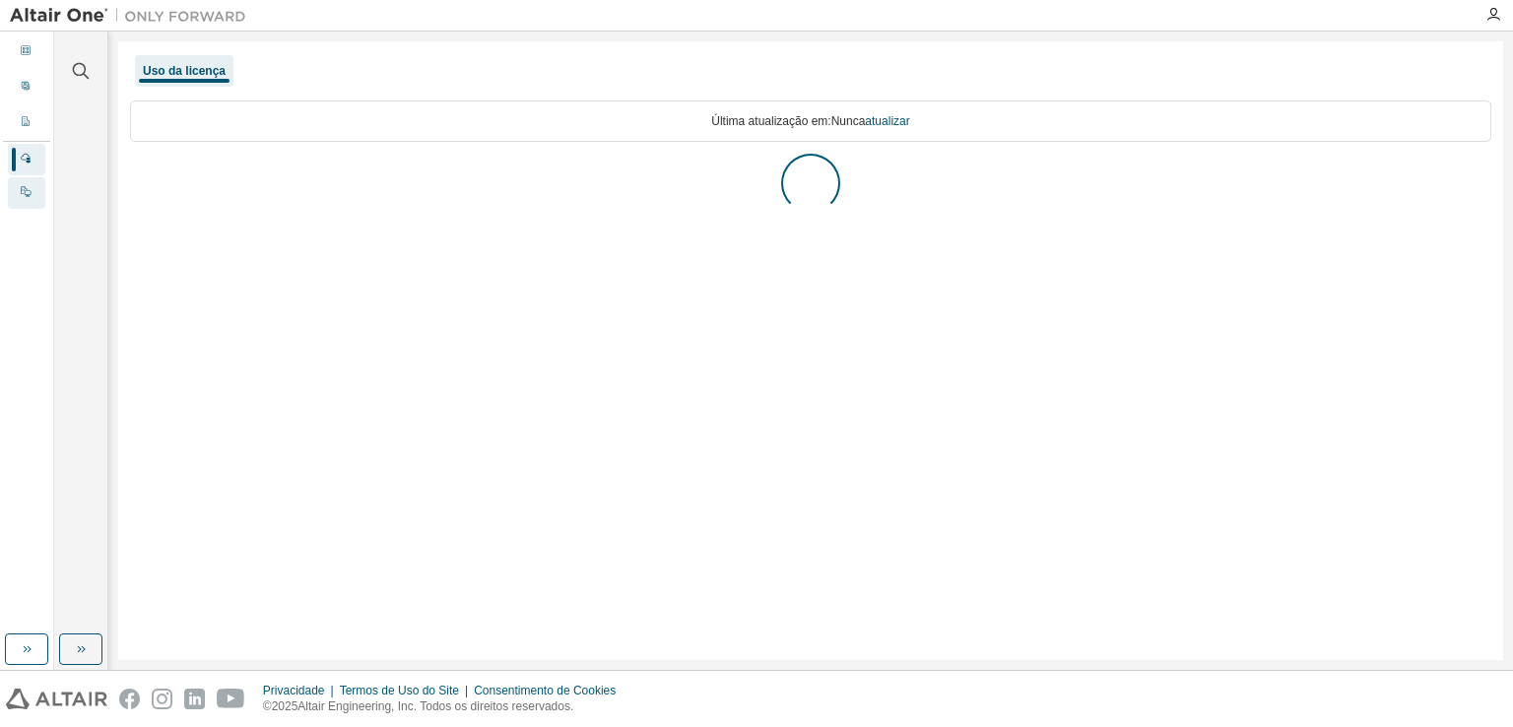
click at [35, 179] on div "No local" at bounding box center [26, 193] width 37 height 32
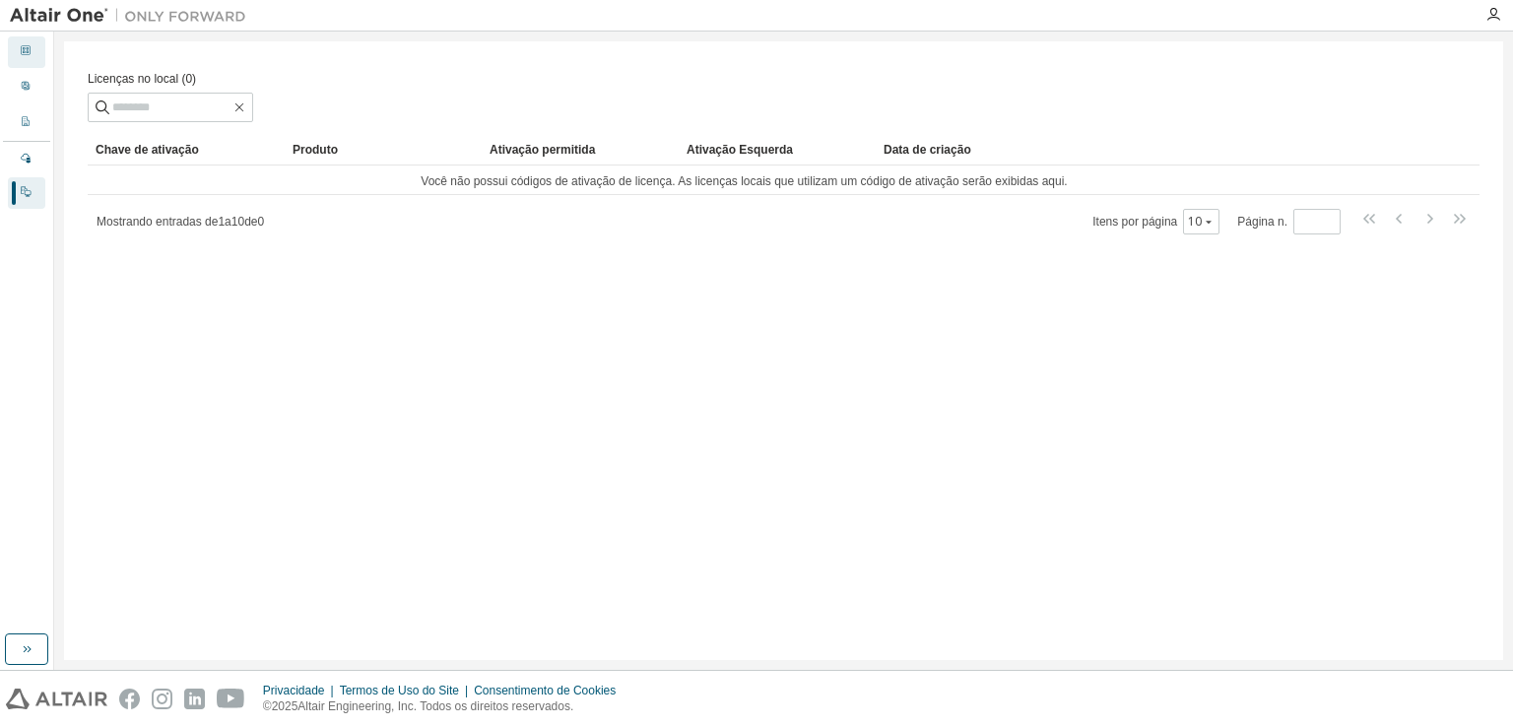
click at [27, 36] on div "Painel" at bounding box center [26, 52] width 37 height 32
